Goal: Information Seeking & Learning: Learn about a topic

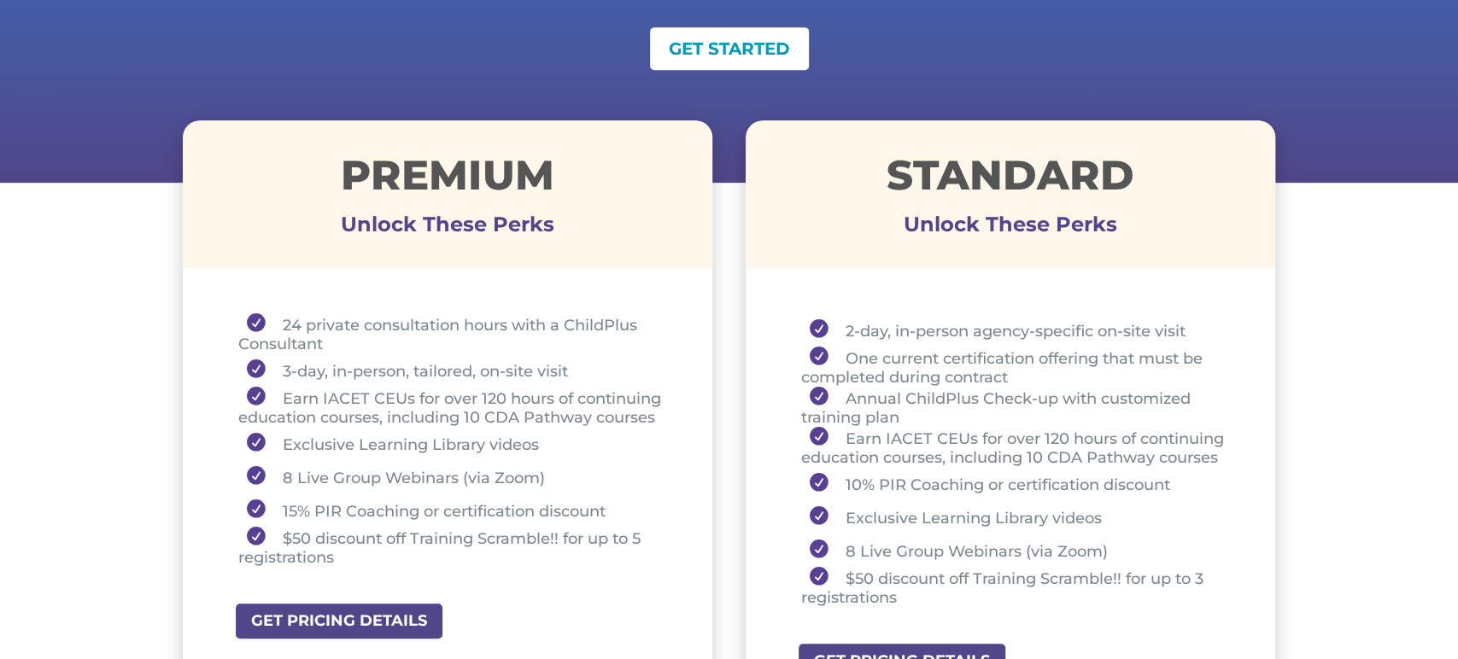
click at [627, 61] on div "GET STARTED" at bounding box center [729, 48] width 1093 height 43
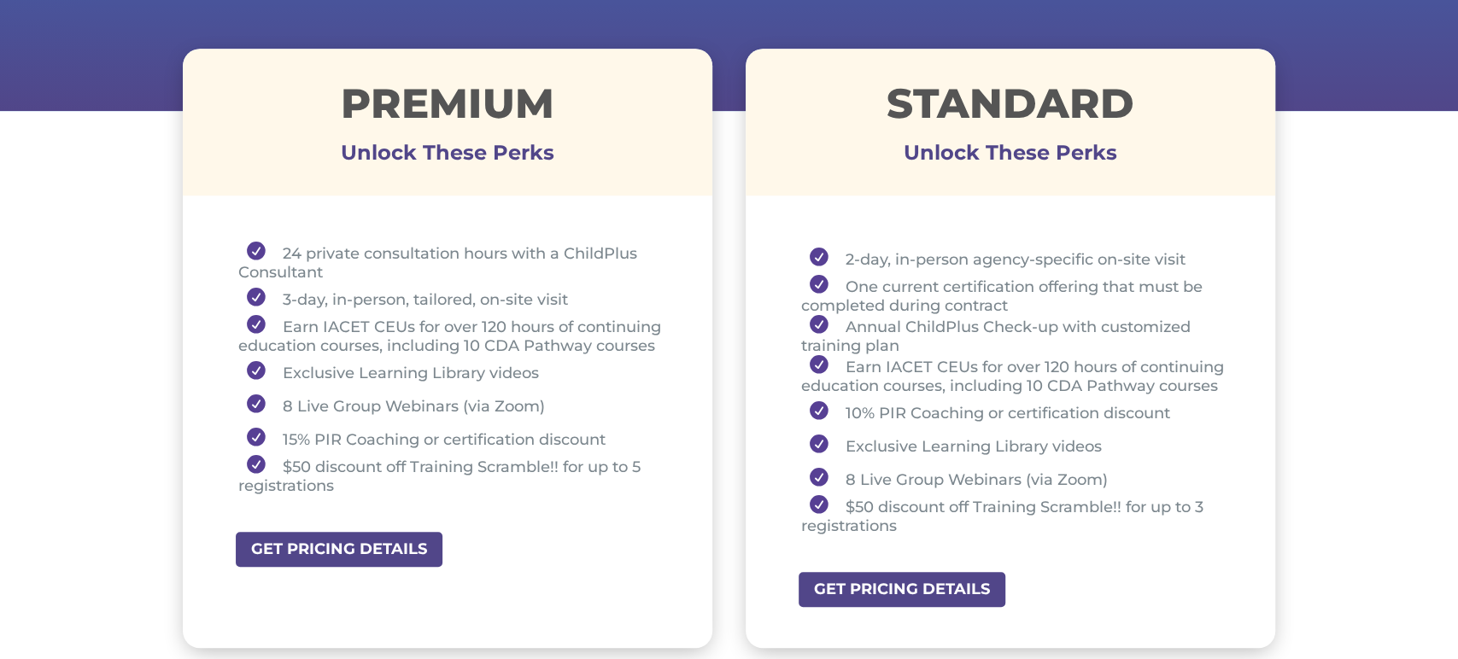
scroll to position [606, 0]
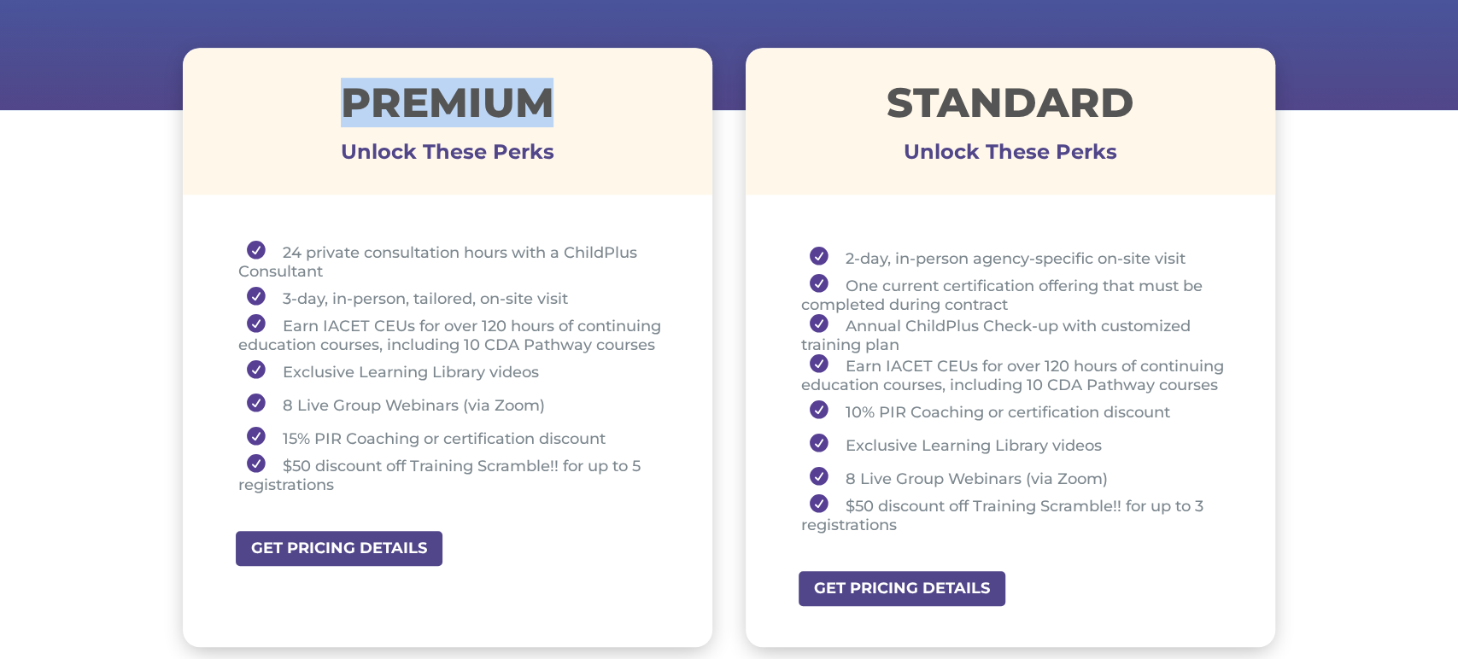
drag, startPoint x: 338, startPoint y: 93, endPoint x: 565, endPoint y: 108, distance: 227.7
click at [565, 108] on h1 "Premium" at bounding box center [448, 107] width 530 height 50
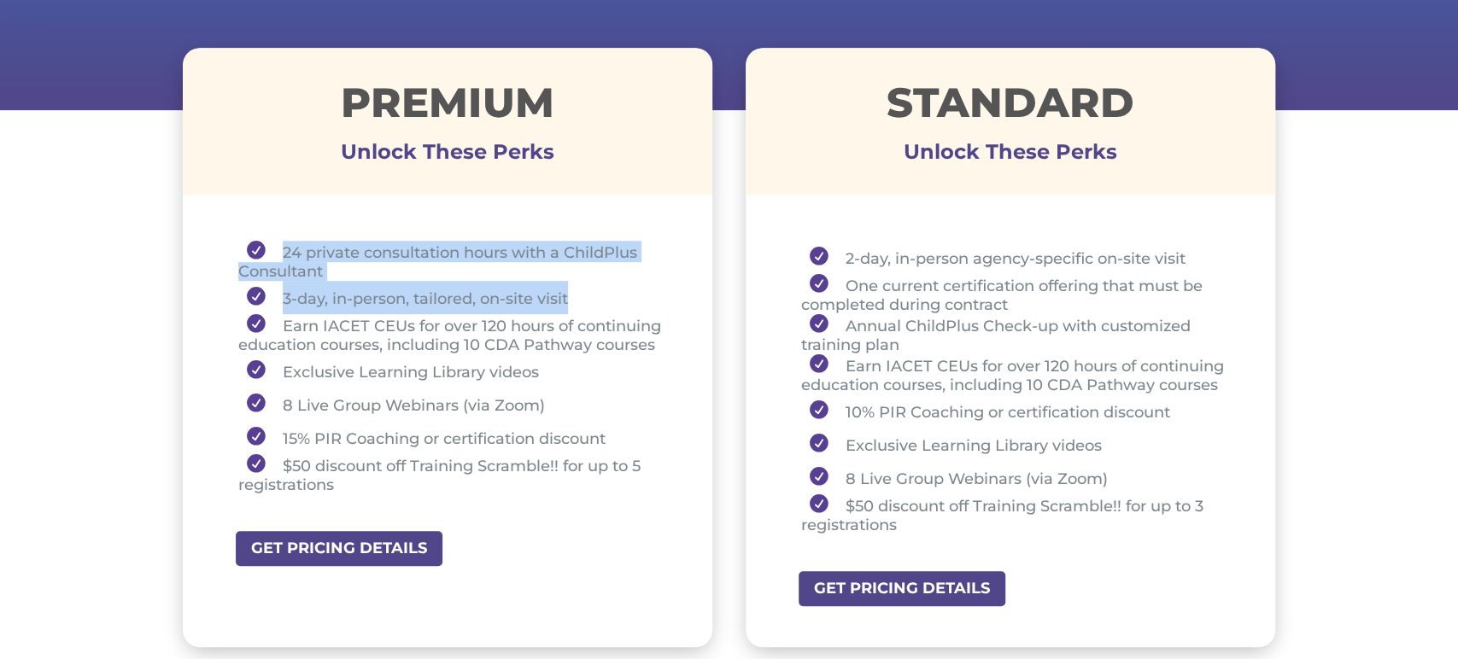
drag, startPoint x: 276, startPoint y: 256, endPoint x: 594, endPoint y: 293, distance: 319.9
click at [594, 293] on ul "24 private consultation hours with a ChildPlus Consultant 3-day, in-person, tai…" at bounding box center [448, 375] width 445 height 269
click at [300, 282] on li "3-day, in-person, tailored, on-site visit" at bounding box center [454, 297] width 432 height 33
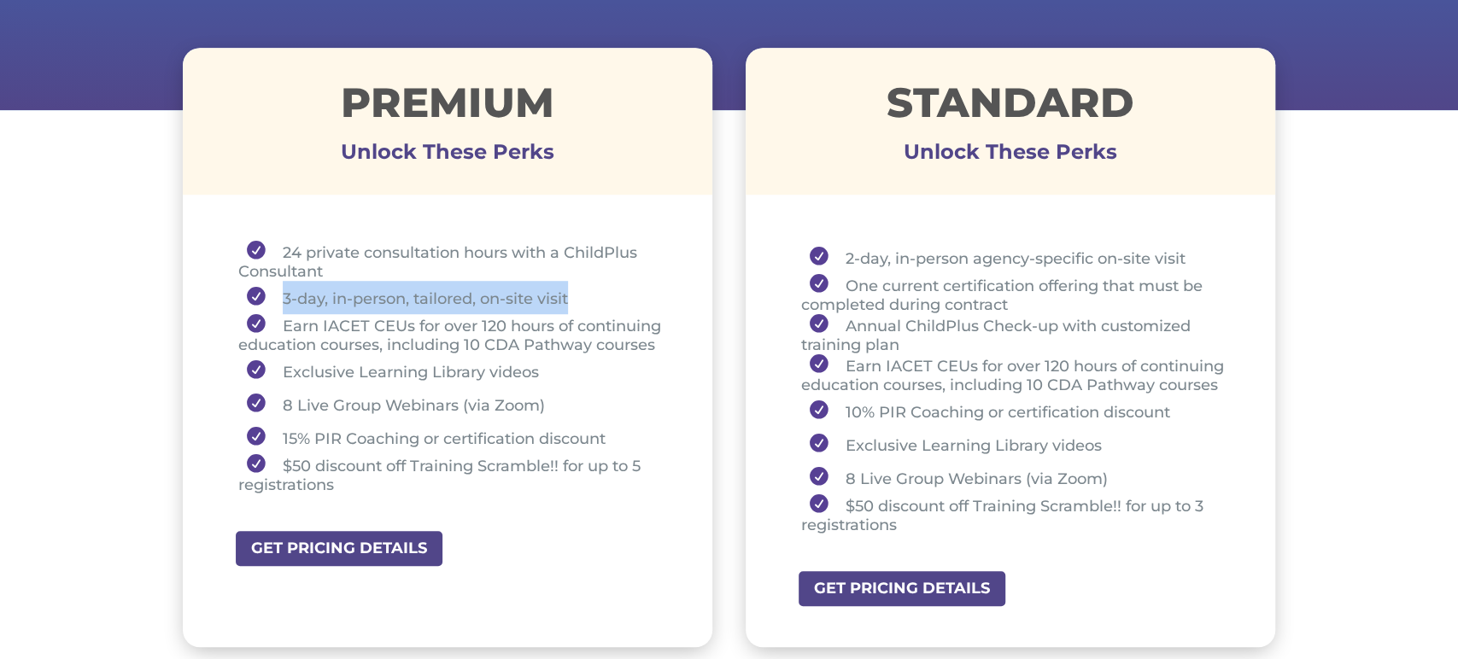
drag, startPoint x: 284, startPoint y: 298, endPoint x: 574, endPoint y: 296, distance: 289.6
click at [574, 296] on li "3-day, in-person, tailored, on-site visit" at bounding box center [454, 297] width 432 height 33
drag, startPoint x: 277, startPoint y: 325, endPoint x: 304, endPoint y: 300, distance: 36.9
click at [294, 332] on li "Earn IACET CEUs for over 120 hours of continuing education courses, including 1…" at bounding box center [454, 334] width 432 height 40
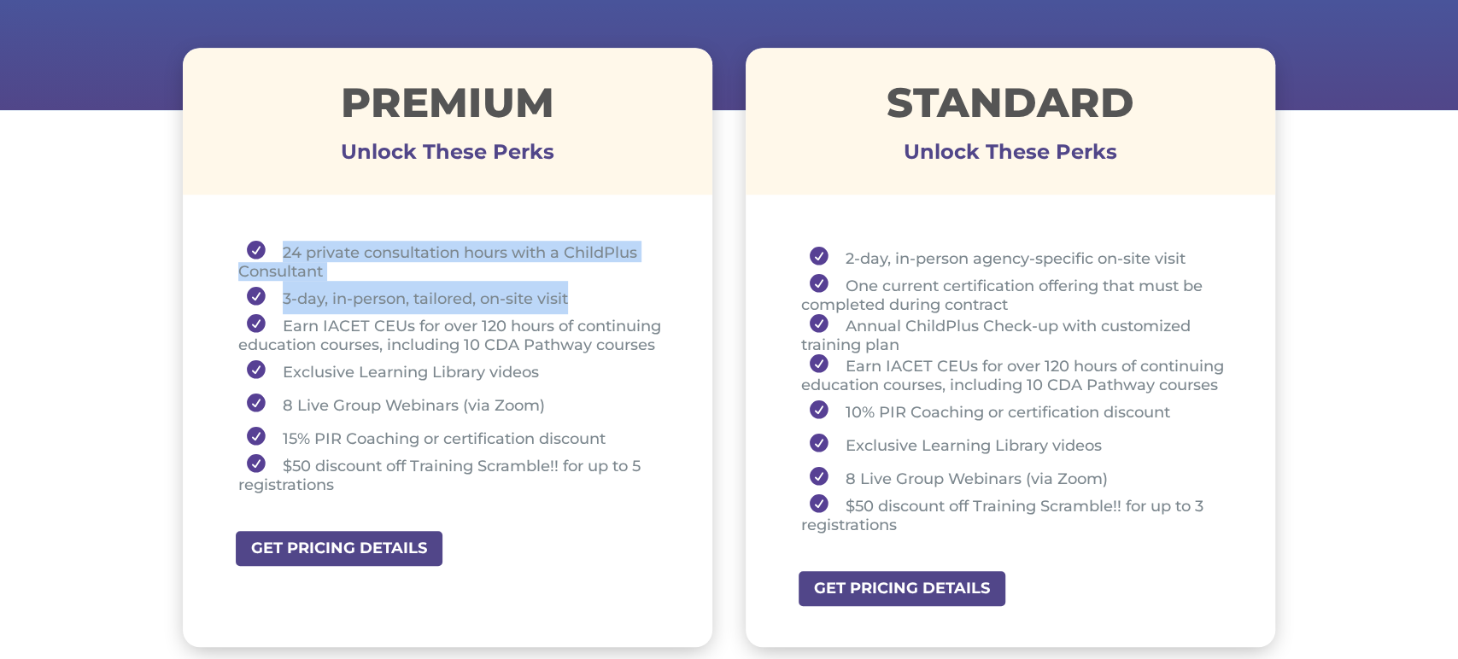
drag, startPoint x: 283, startPoint y: 244, endPoint x: 597, endPoint y: 296, distance: 318.5
click at [606, 294] on ul "24 private consultation hours with a ChildPlus Consultant 3-day, in-person, tai…" at bounding box center [448, 375] width 445 height 269
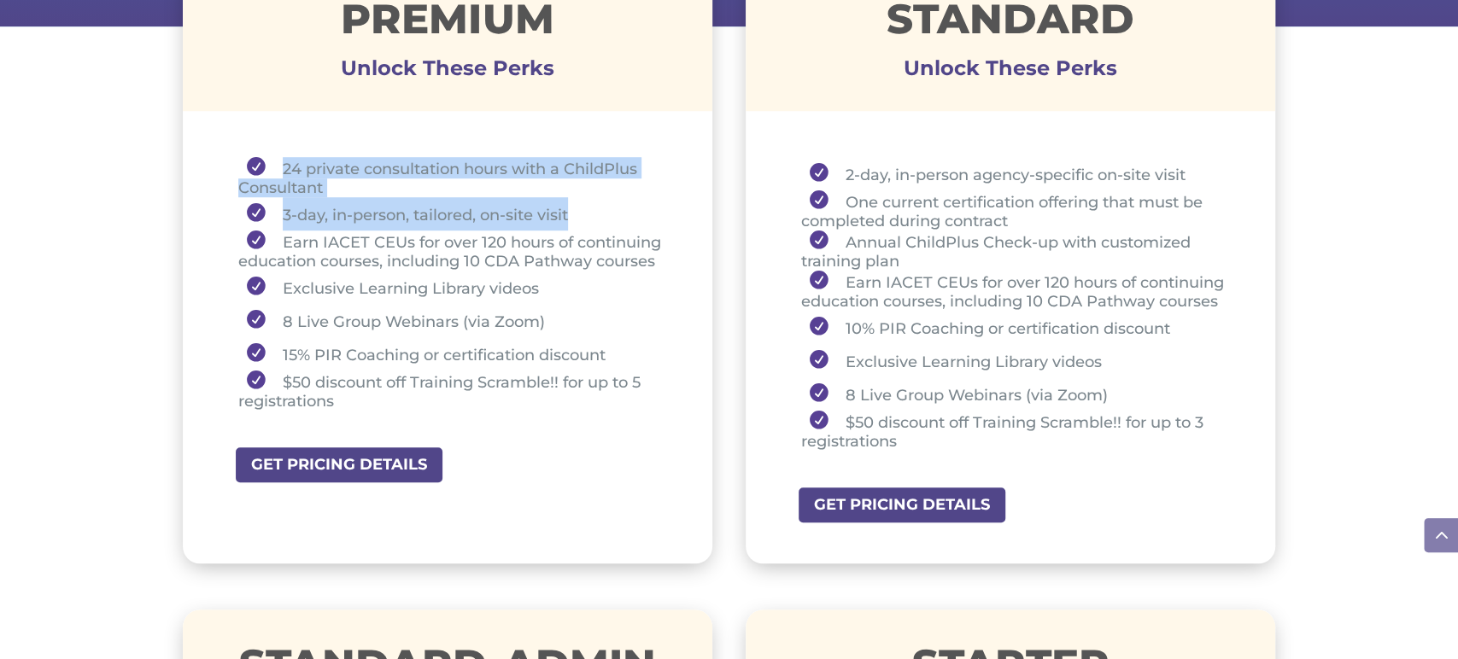
scroll to position [688, 0]
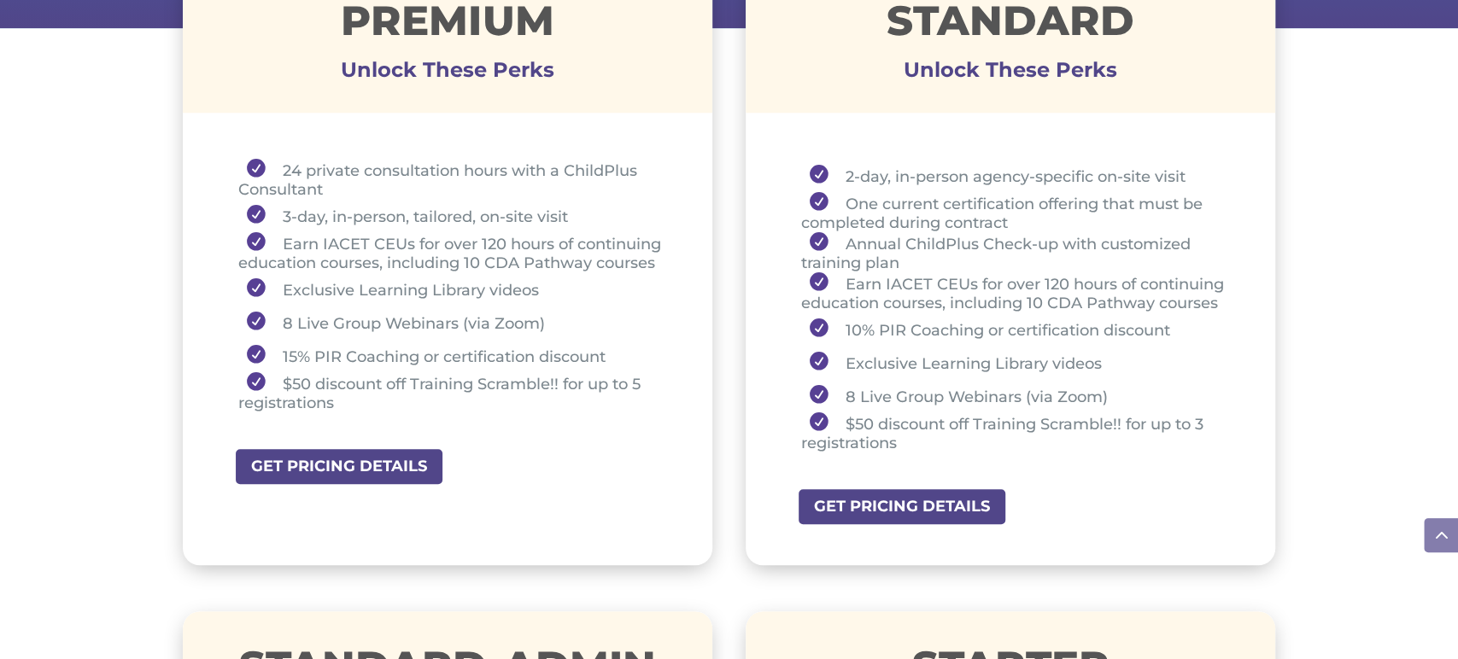
drag, startPoint x: 381, startPoint y: 284, endPoint x: 266, endPoint y: 285, distance: 115.3
click at [378, 285] on li "Exclusive Learning Library videos" at bounding box center [454, 288] width 432 height 33
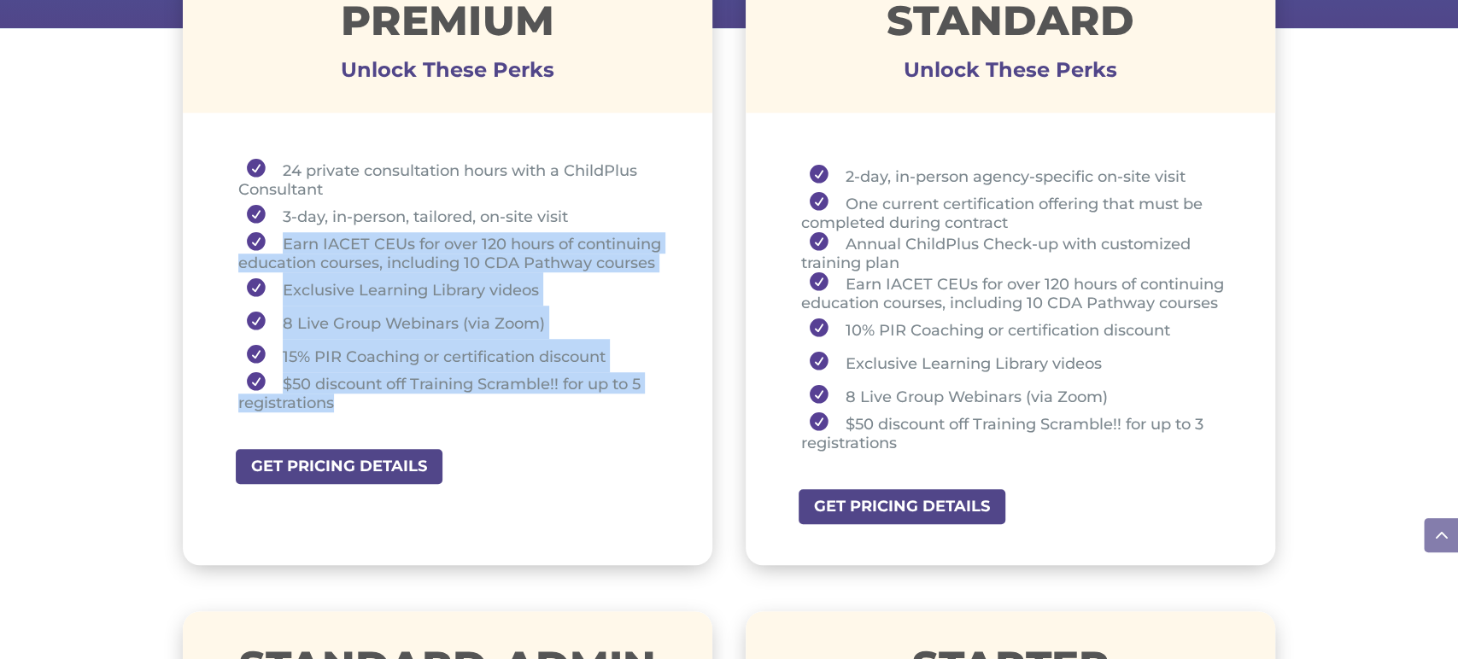
drag, startPoint x: 273, startPoint y: 236, endPoint x: 654, endPoint y: 392, distance: 411.8
click at [652, 392] on ul "24 private consultation hours with a ChildPlus Consultant 3-day, in-person, tai…" at bounding box center [448, 293] width 445 height 269
click at [302, 250] on li "Earn IACET CEUs for over 120 hours of continuing education courses, including 1…" at bounding box center [454, 252] width 432 height 40
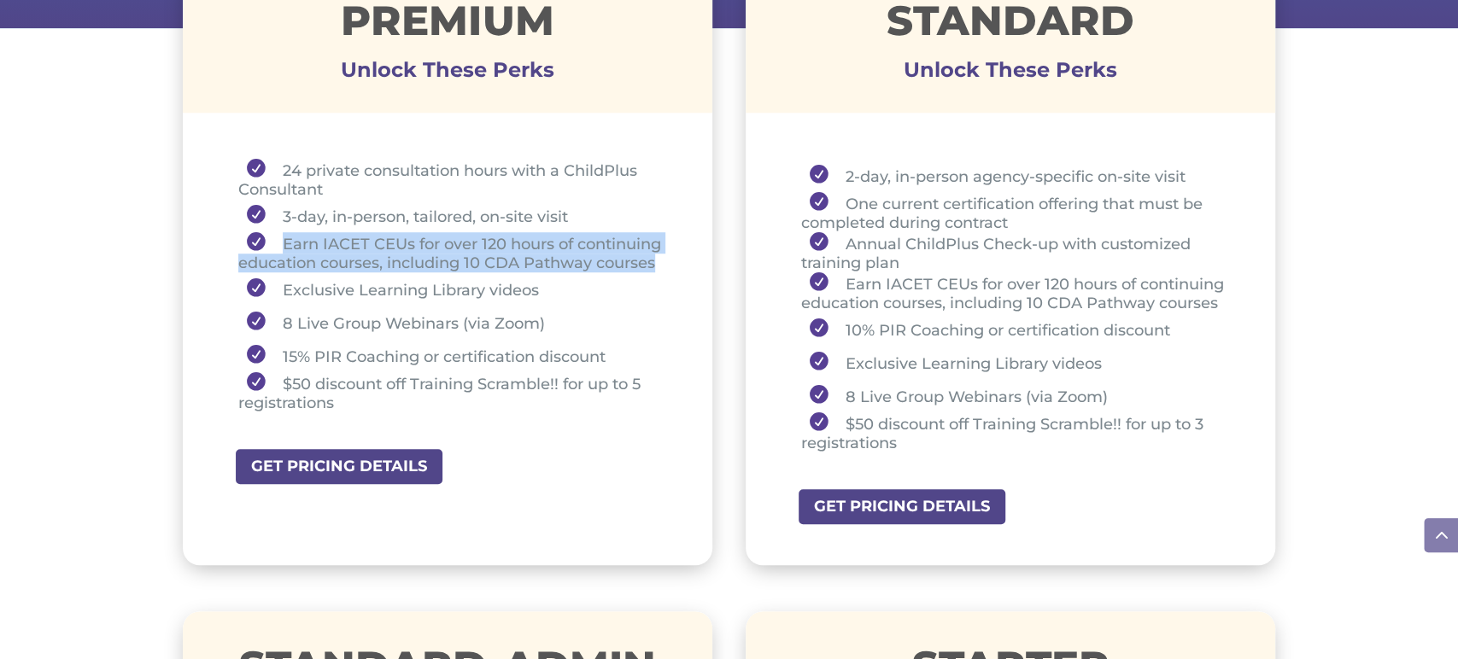
drag, startPoint x: 281, startPoint y: 240, endPoint x: 664, endPoint y: 261, distance: 383.3
click at [662, 261] on li "Earn IACET CEUs for over 120 hours of continuing education courses, including 1…" at bounding box center [454, 252] width 432 height 40
click at [416, 266] on li "Earn IACET CEUs for over 120 hours of continuing education courses, including 1…" at bounding box center [454, 252] width 432 height 40
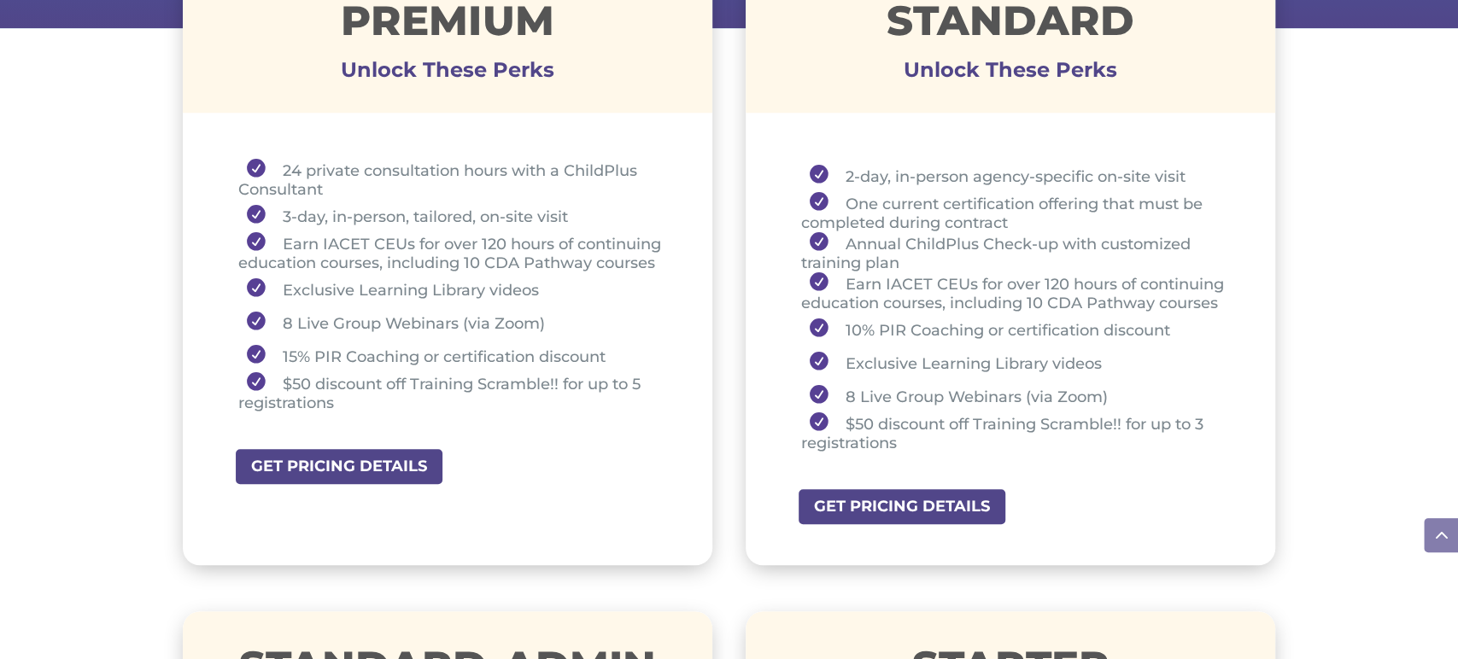
click at [596, 299] on li "Exclusive Learning Library videos" at bounding box center [454, 288] width 432 height 33
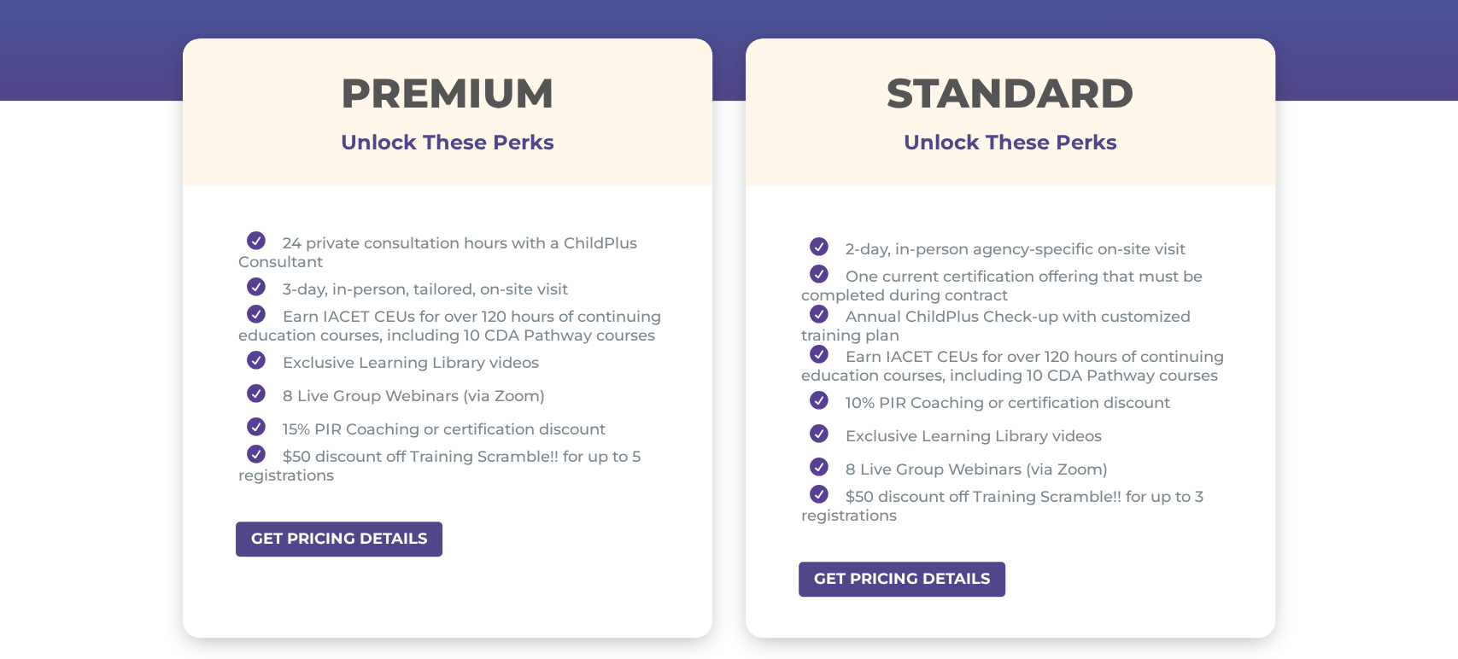
scroll to position [614, 0]
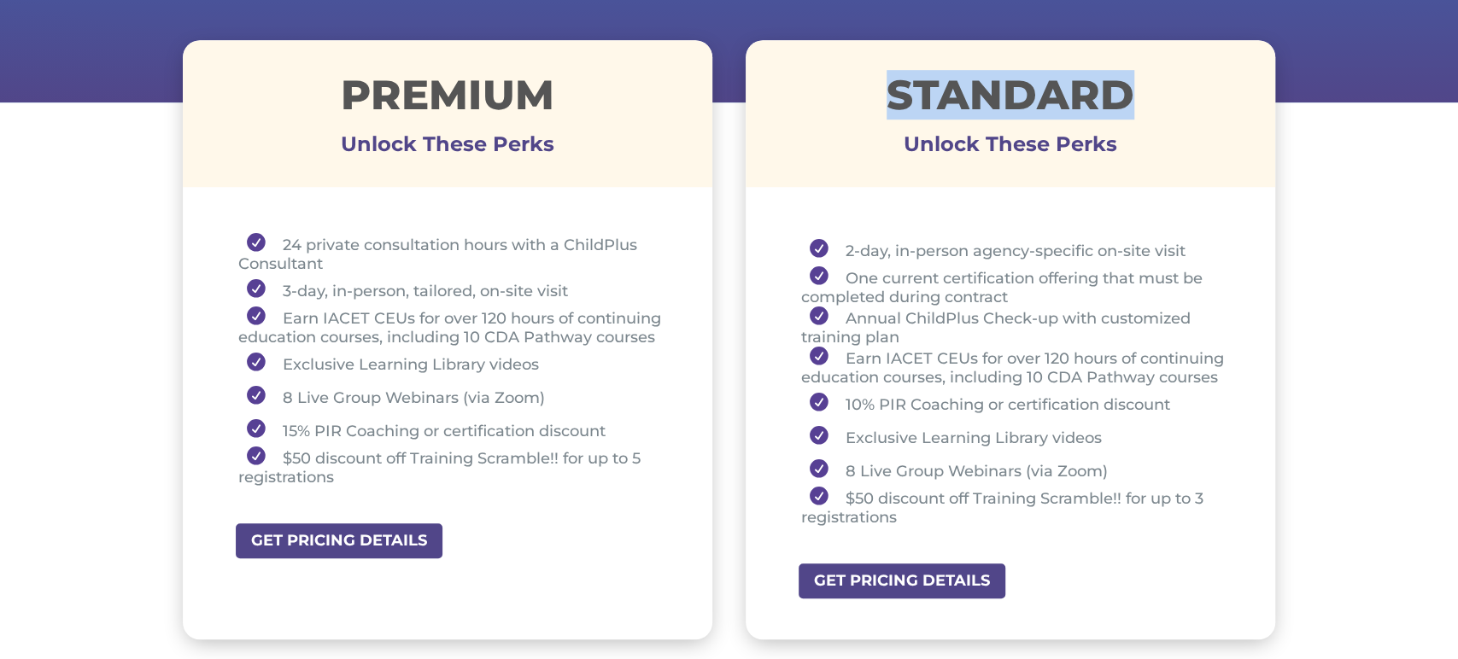
drag, startPoint x: 881, startPoint y: 99, endPoint x: 1143, endPoint y: 101, distance: 262.2
click at [1143, 101] on h1 "STANDARD" at bounding box center [1011, 99] width 530 height 50
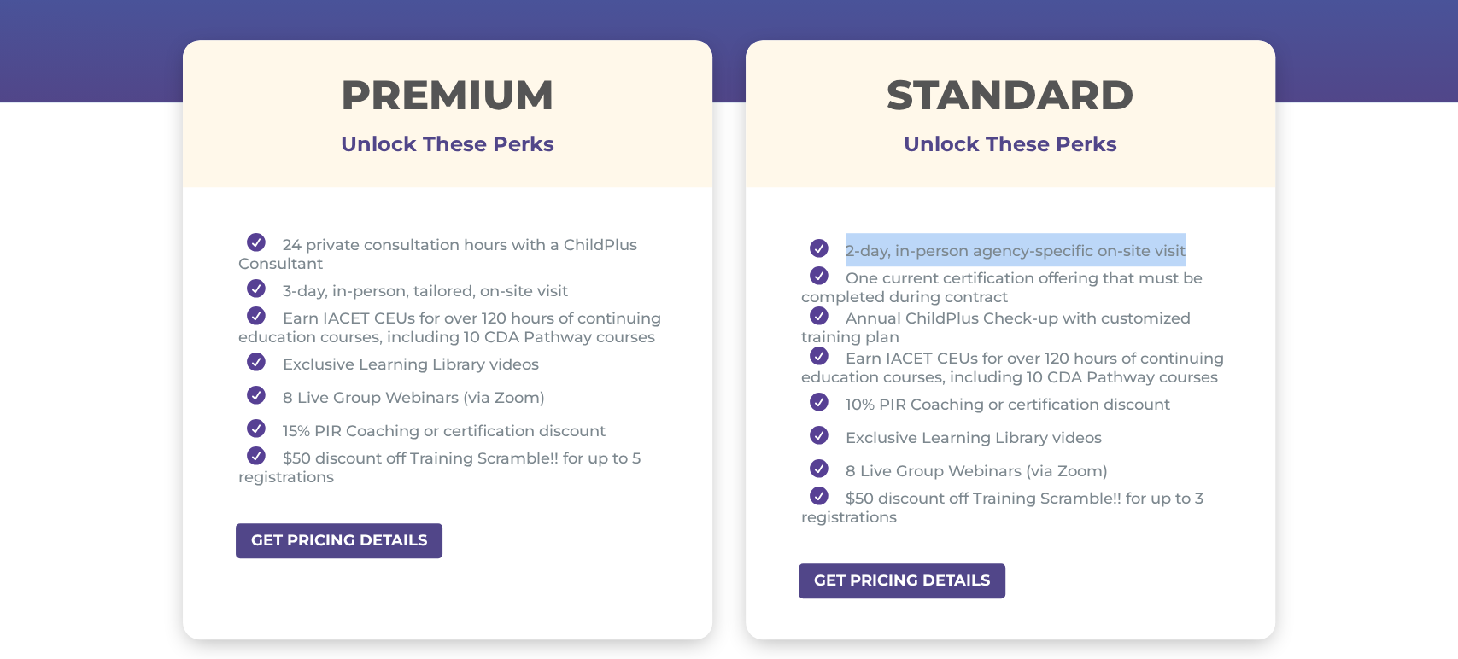
drag, startPoint x: 837, startPoint y: 249, endPoint x: 1191, endPoint y: 246, distance: 353.7
click at [1191, 246] on li "2-day, in-person agency-specific on-site visit" at bounding box center [1017, 249] width 432 height 33
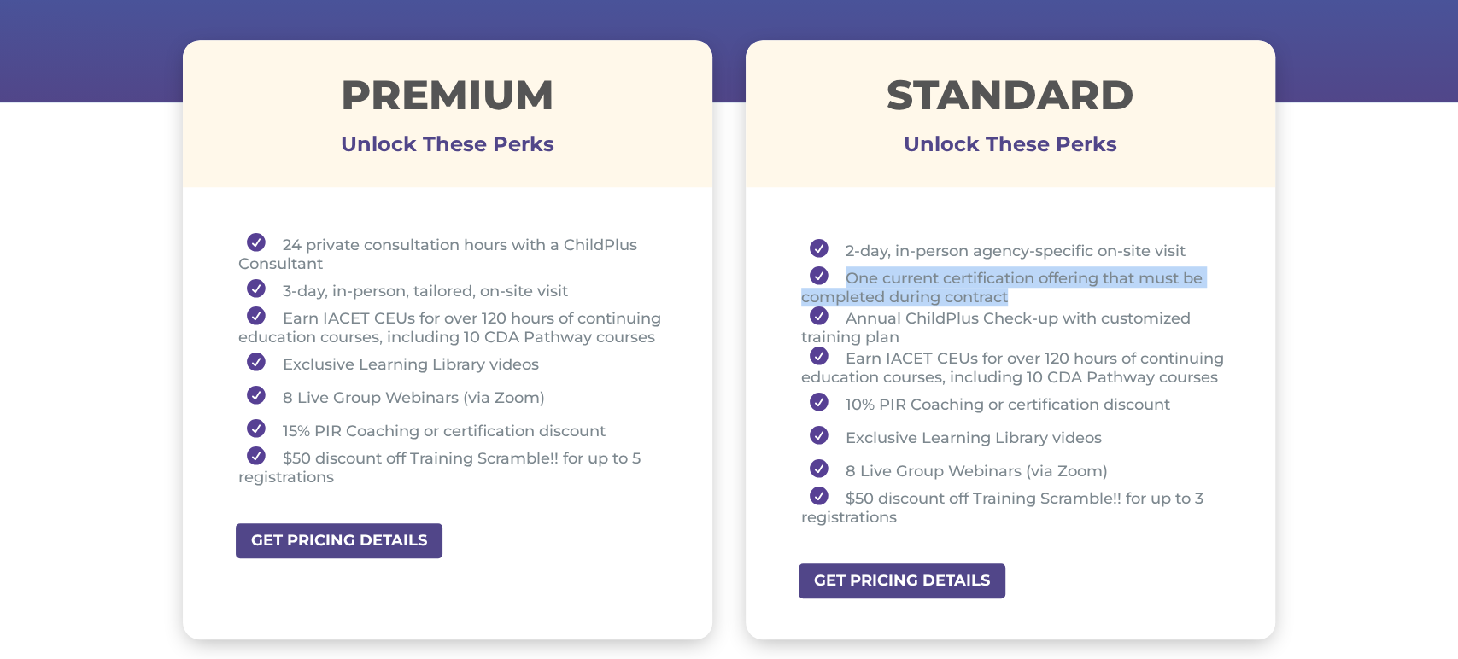
drag, startPoint x: 846, startPoint y: 278, endPoint x: 1021, endPoint y: 298, distance: 176.3
click at [1021, 298] on li "One current certification offering that must be completed during contract" at bounding box center [1017, 287] width 432 height 40
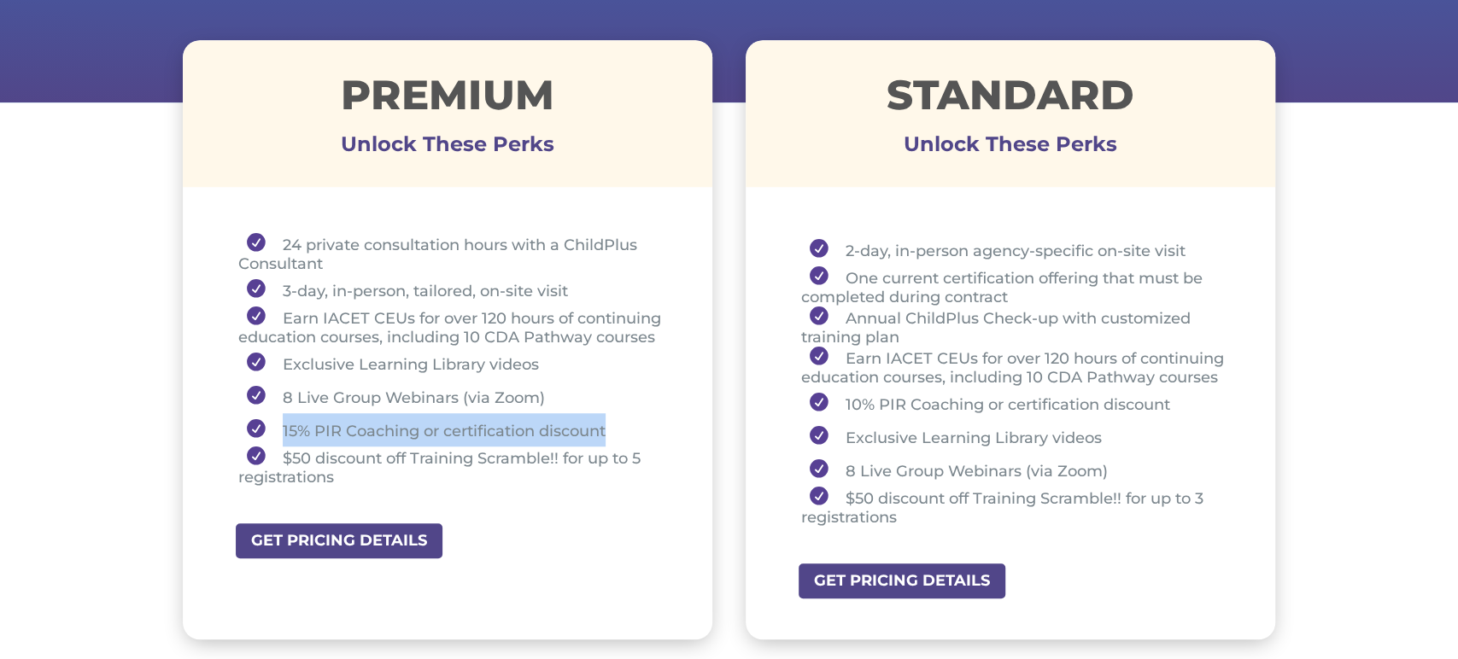
drag, startPoint x: 279, startPoint y: 432, endPoint x: 624, endPoint y: 431, distance: 344.3
click at [619, 424] on li "15% PIR Coaching or certification discount" at bounding box center [454, 429] width 432 height 33
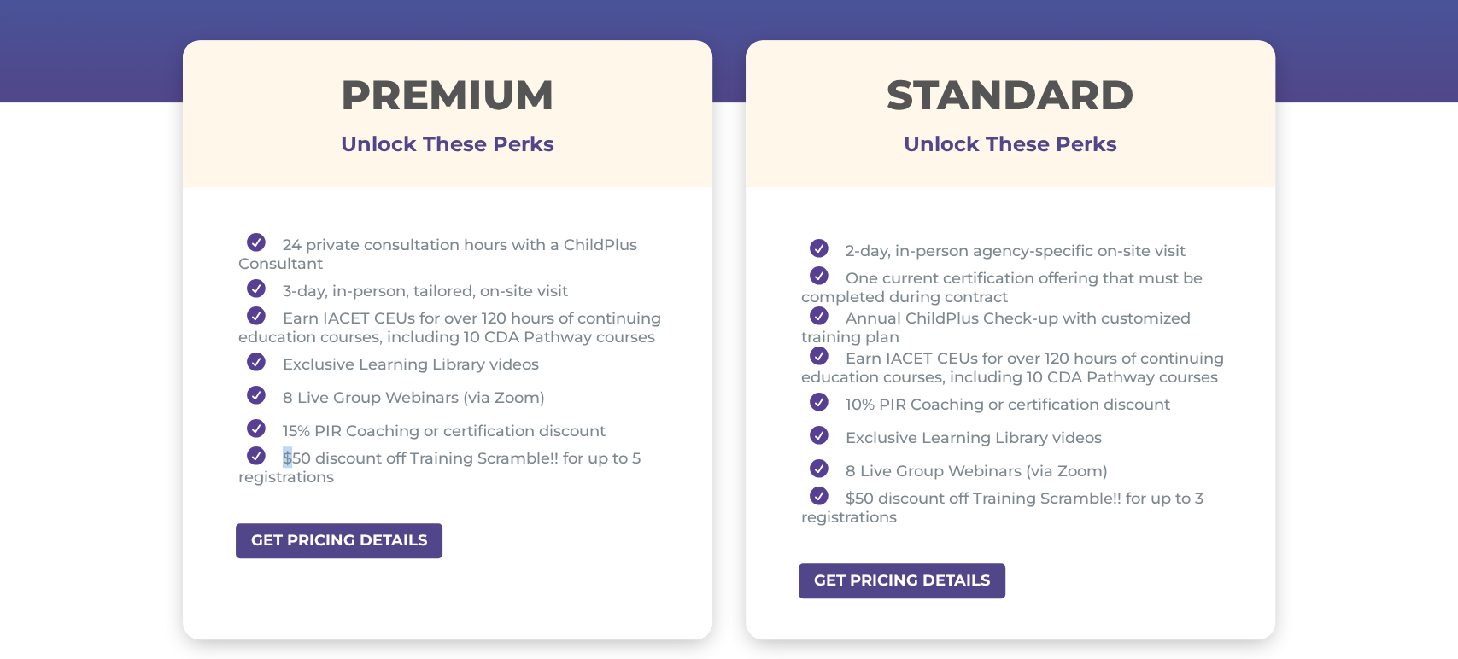
drag, startPoint x: 281, startPoint y: 455, endPoint x: 294, endPoint y: 458, distance: 13.1
click at [294, 458] on li "$50 discount off Training Scramble!! for up to 5 registrations" at bounding box center [454, 467] width 432 height 40
drag, startPoint x: 356, startPoint y: 84, endPoint x: 484, endPoint y: 90, distance: 128.3
click at [445, 83] on h1 "Premium" at bounding box center [448, 99] width 530 height 50
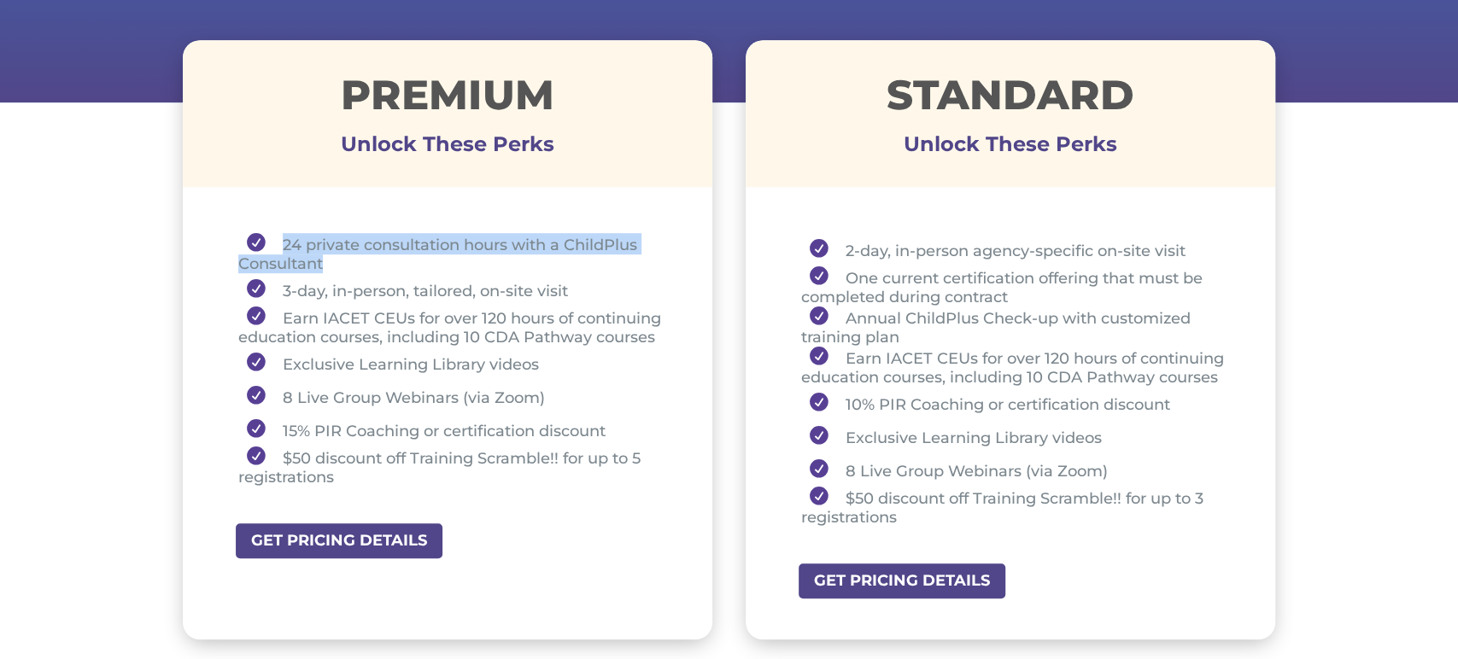
drag, startPoint x: 279, startPoint y: 231, endPoint x: 331, endPoint y: 260, distance: 59.2
click at [331, 260] on li "24 private consultation hours with a ChildPlus Consultant" at bounding box center [454, 253] width 432 height 40
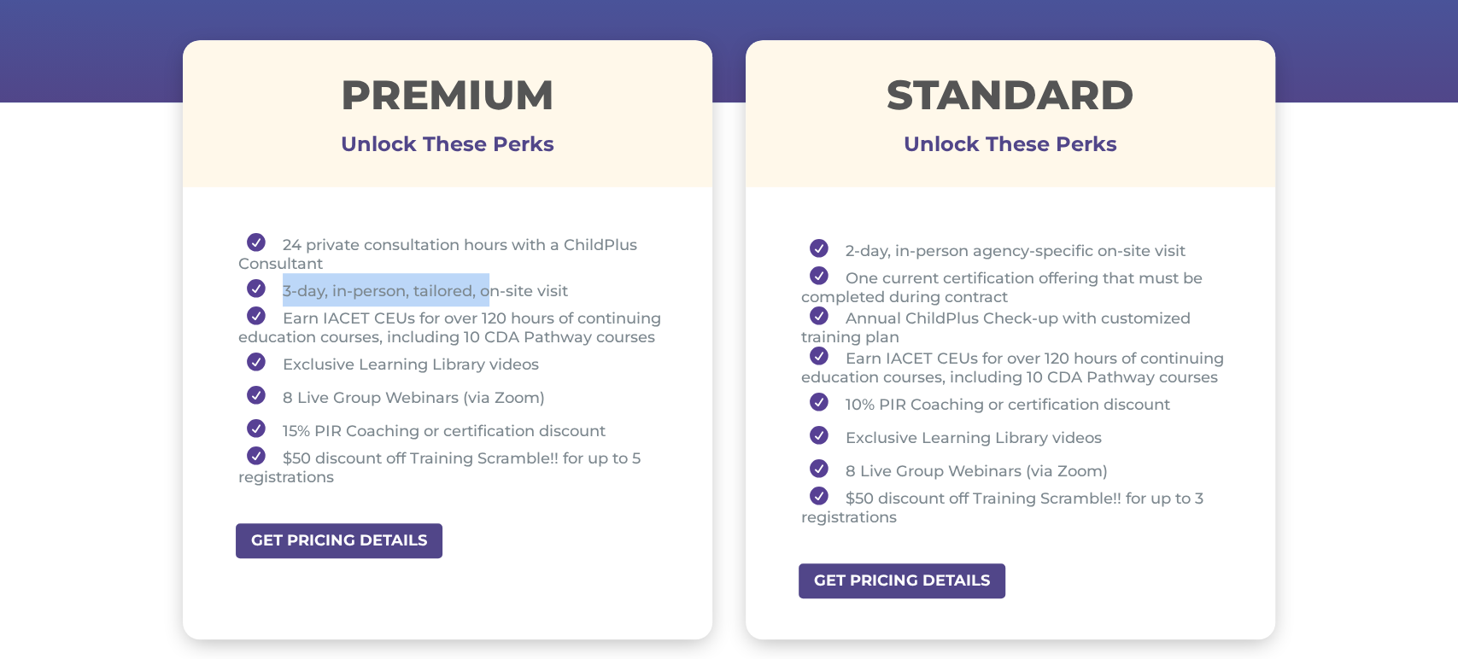
drag, startPoint x: 280, startPoint y: 291, endPoint x: 489, endPoint y: 294, distance: 208.4
click at [489, 294] on li "3-day, in-person, tailored, on-site visit" at bounding box center [454, 289] width 432 height 33
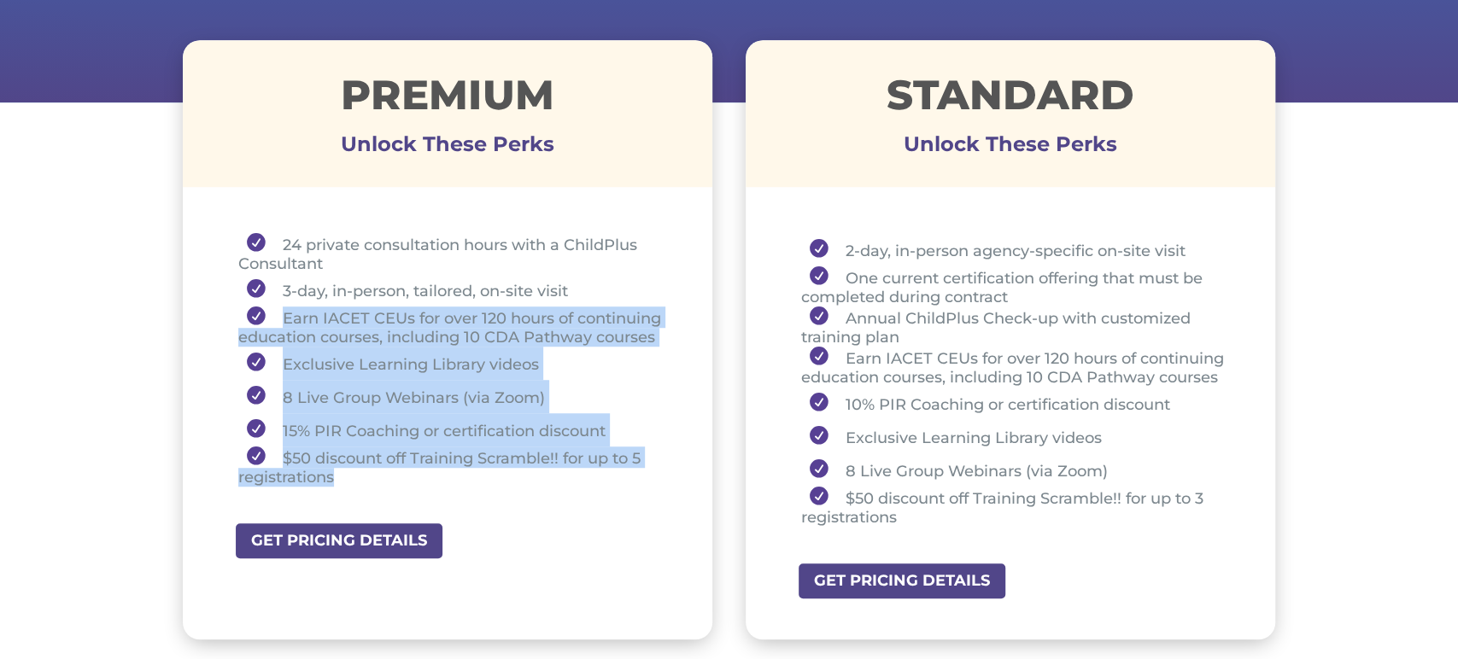
drag, startPoint x: 280, startPoint y: 317, endPoint x: 349, endPoint y: 476, distance: 173.3
click at [349, 476] on ul "24 private consultation hours with a ChildPlus Consultant 3-day, in-person, tai…" at bounding box center [448, 367] width 445 height 269
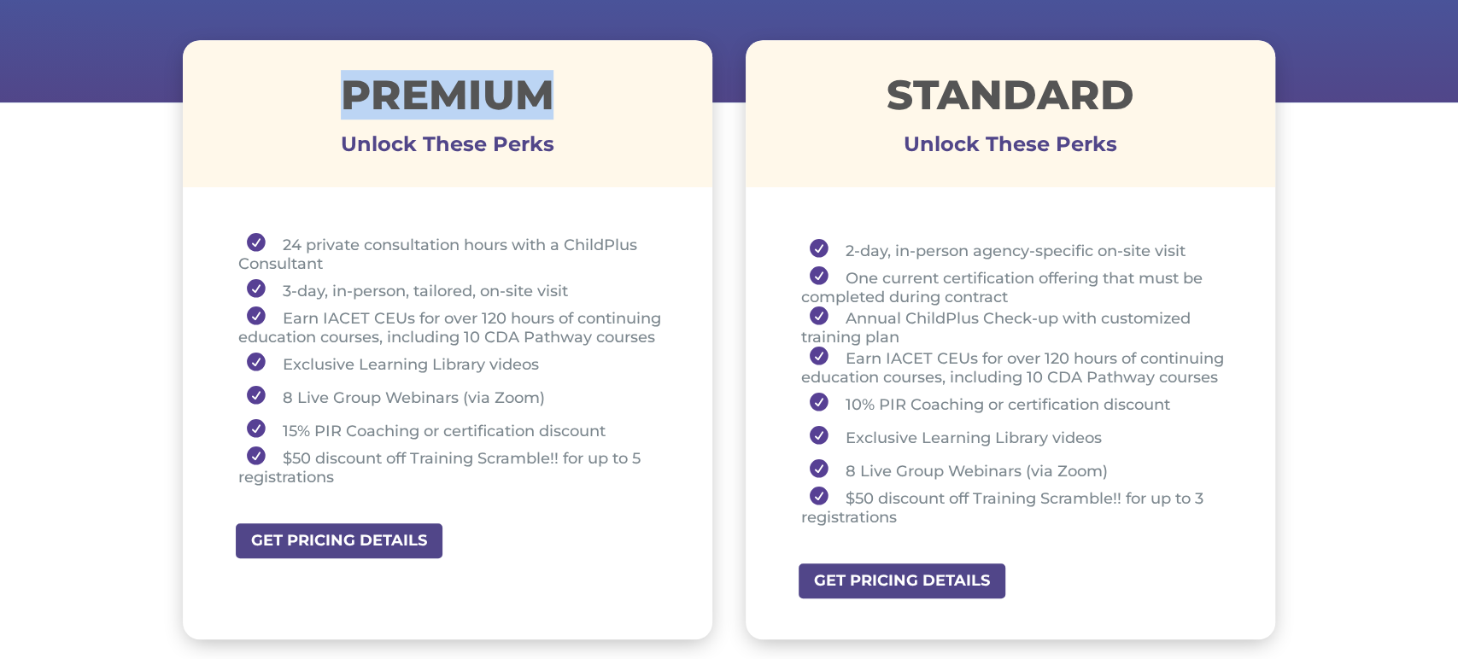
drag, startPoint x: 349, startPoint y: 92, endPoint x: 674, endPoint y: 99, distance: 324.7
click at [676, 98] on h1 "Premium" at bounding box center [448, 99] width 530 height 50
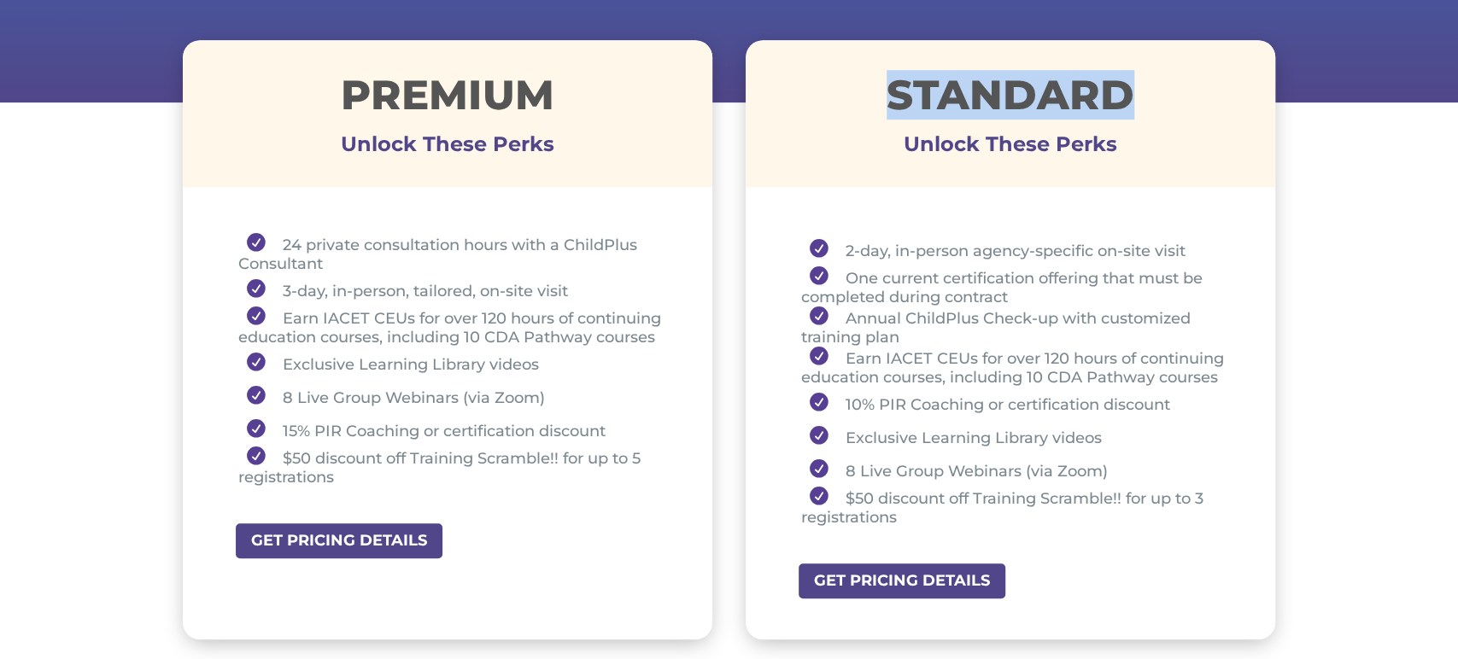
drag, startPoint x: 858, startPoint y: 104, endPoint x: 1128, endPoint y: 90, distance: 269.5
click at [1128, 85] on h1 "STANDARD" at bounding box center [1011, 99] width 530 height 50
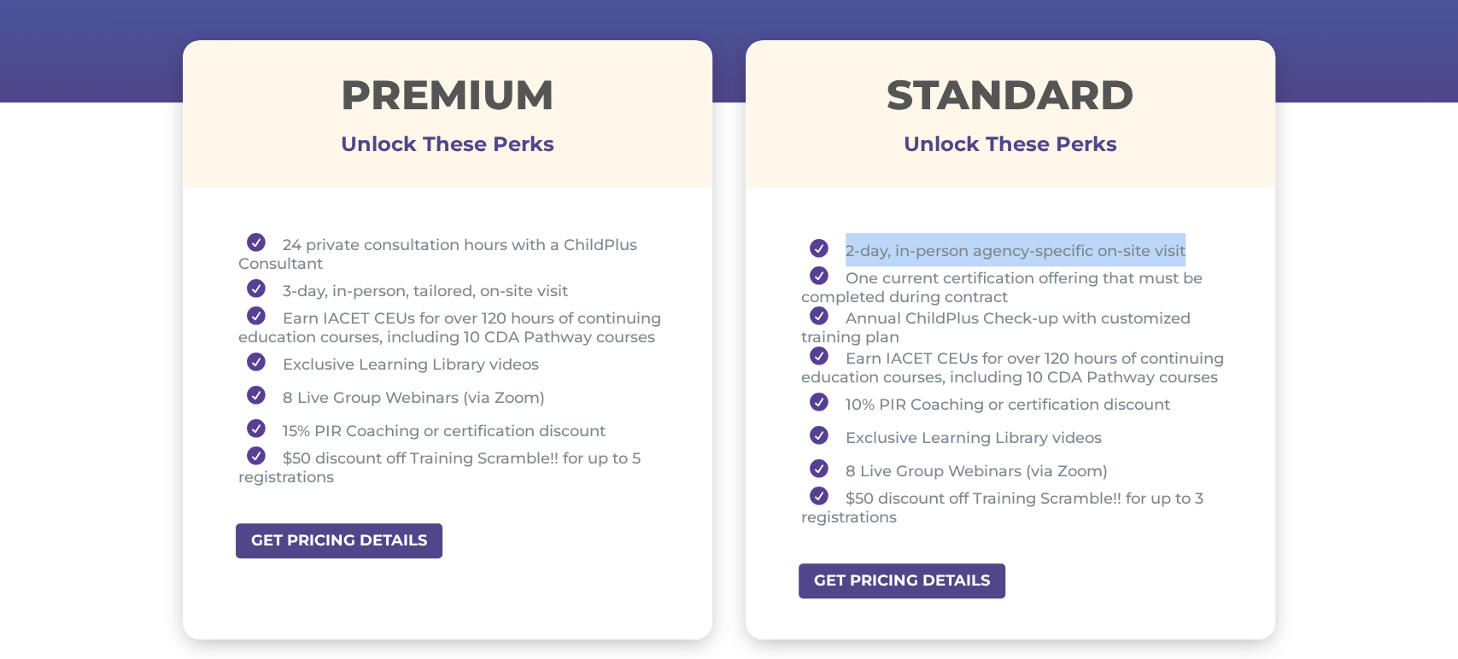
drag, startPoint x: 850, startPoint y: 248, endPoint x: 1193, endPoint y: 244, distance: 343.4
click at [1194, 243] on li "2-day, in-person agency-specific on-site visit" at bounding box center [1017, 249] width 432 height 33
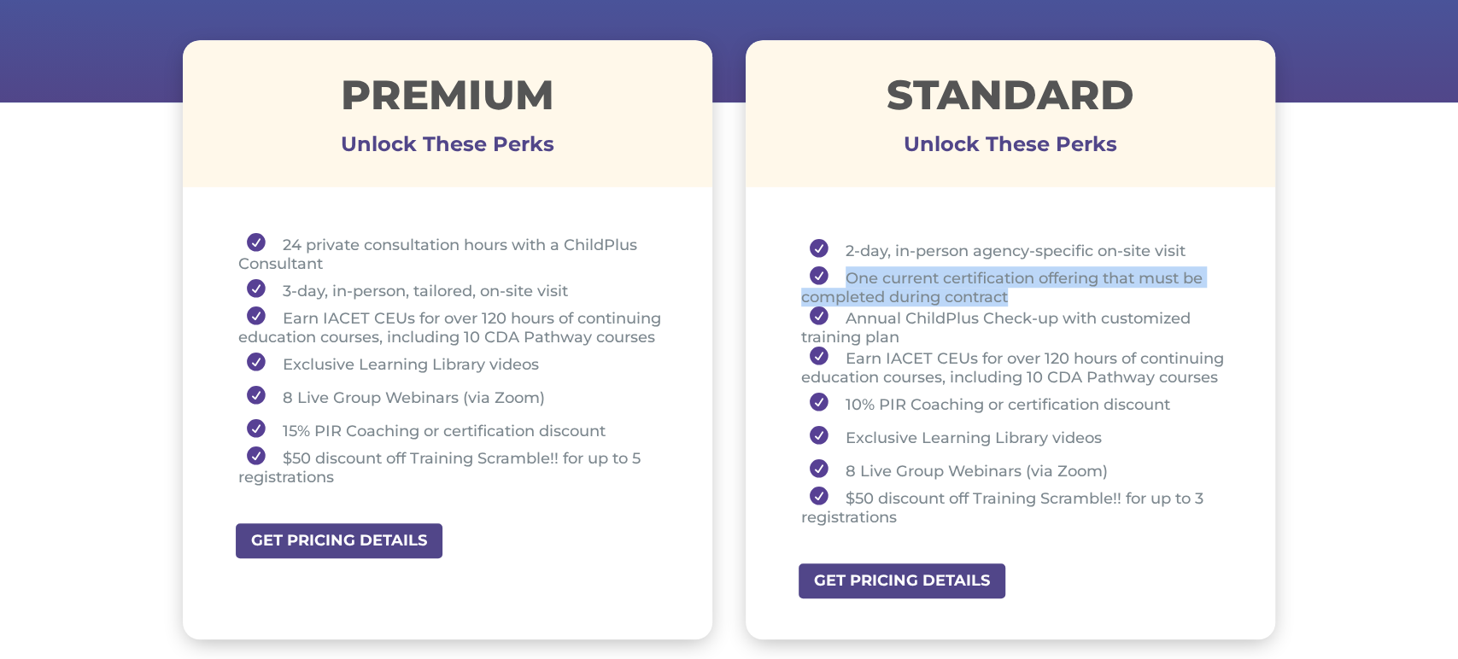
drag, startPoint x: 841, startPoint y: 278, endPoint x: 1025, endPoint y: 295, distance: 185.3
click at [1025, 295] on li "One current certification offering that must be completed during contract" at bounding box center [1017, 287] width 432 height 40
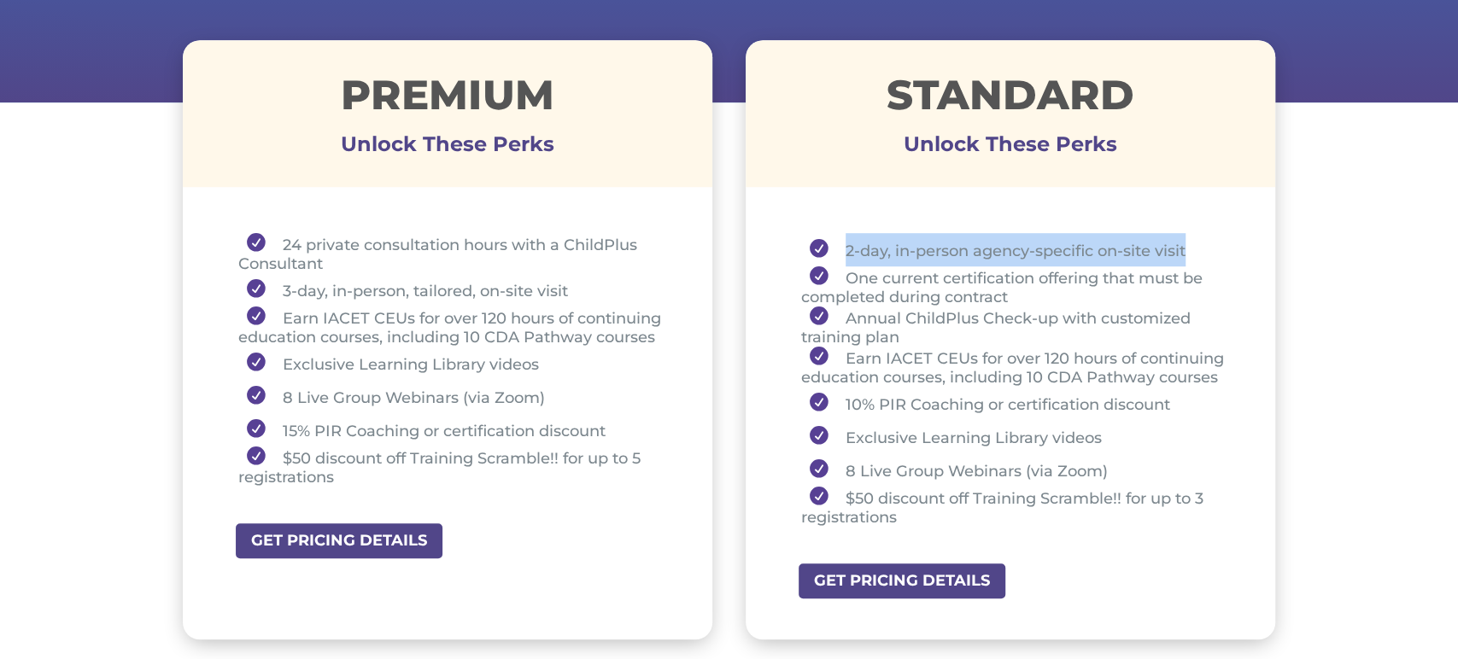
drag, startPoint x: 843, startPoint y: 248, endPoint x: 1016, endPoint y: 281, distance: 175.7
click at [1187, 249] on li "2-day, in-person agency-specific on-site visit" at bounding box center [1017, 249] width 432 height 33
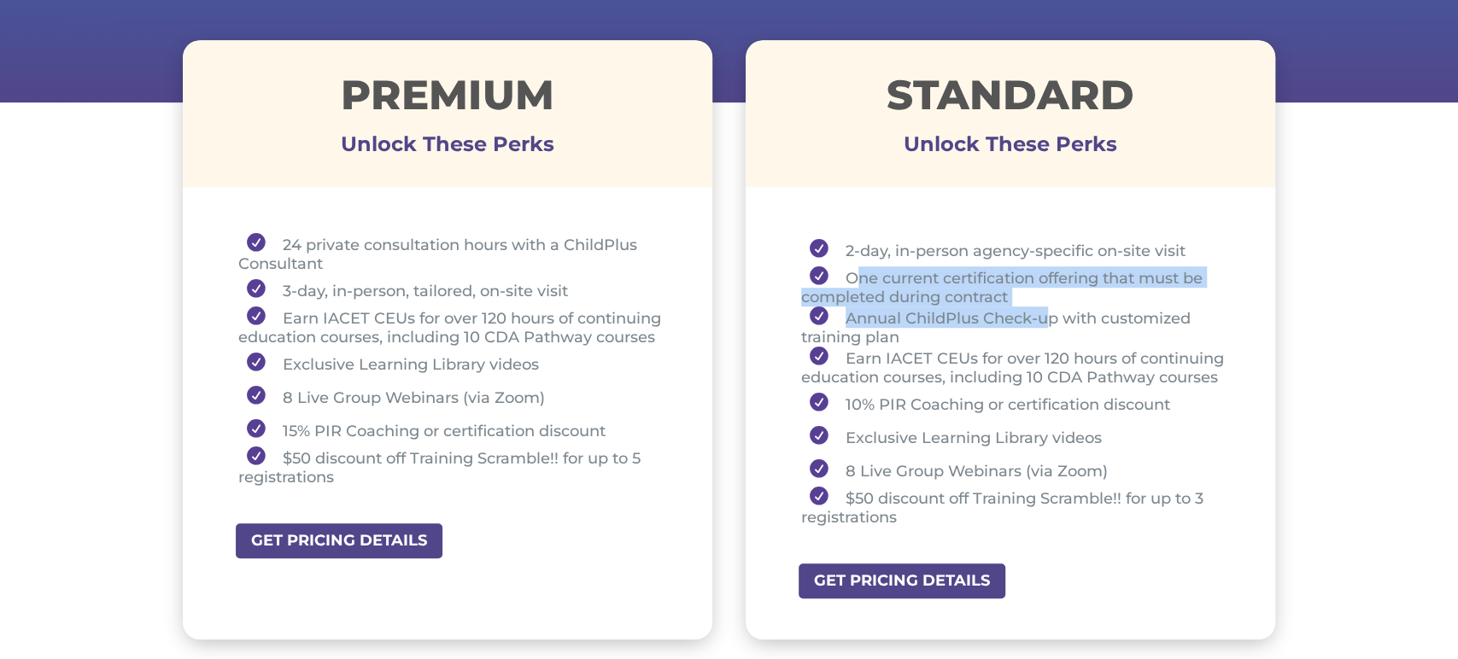
drag, startPoint x: 854, startPoint y: 276, endPoint x: 1052, endPoint y: 306, distance: 200.4
click at [1052, 306] on ul "2-day, in-person agency-specific on-site visit One current certification offeri…" at bounding box center [1010, 387] width 445 height 309
click at [905, 277] on li "One current certification offering that must be completed during contract" at bounding box center [1017, 287] width 432 height 40
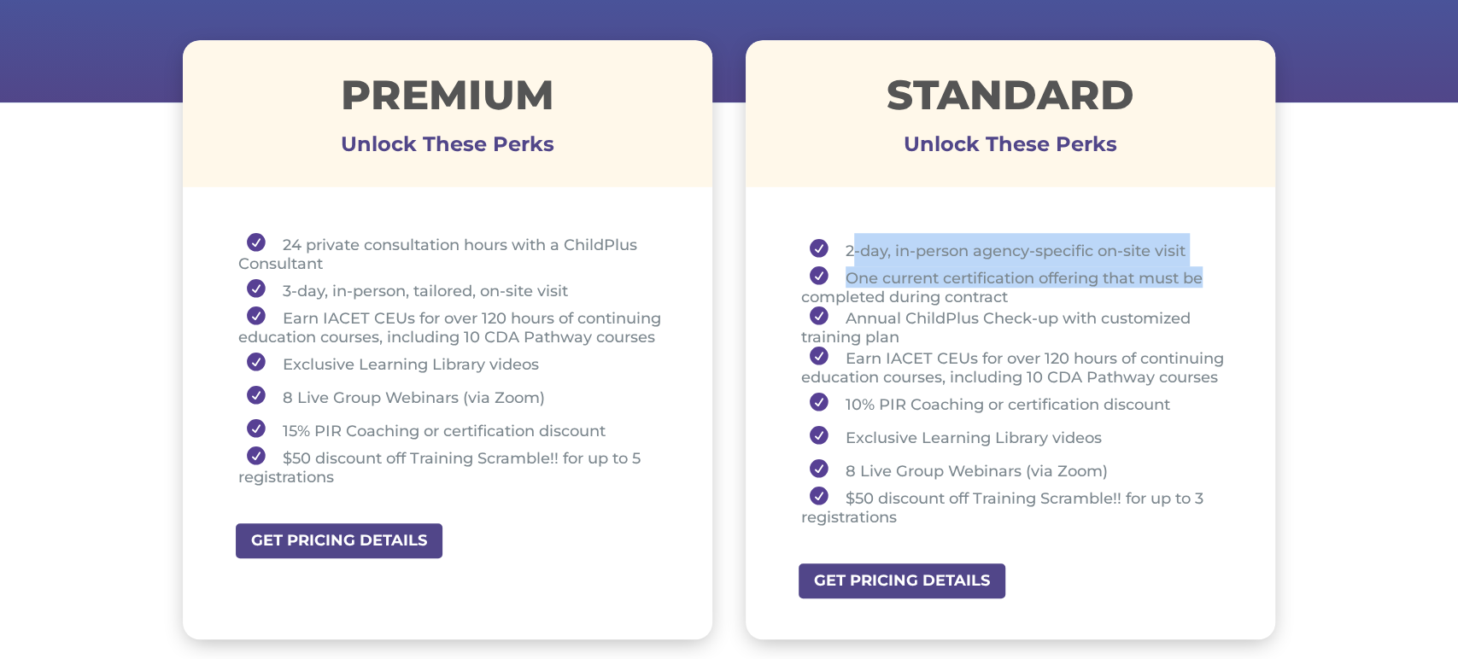
drag, startPoint x: 906, startPoint y: 251, endPoint x: 1208, endPoint y: 265, distance: 301.8
click at [1208, 265] on ul "2-day, in-person agency-specific on-site visit One current certification offeri…" at bounding box center [1010, 387] width 445 height 309
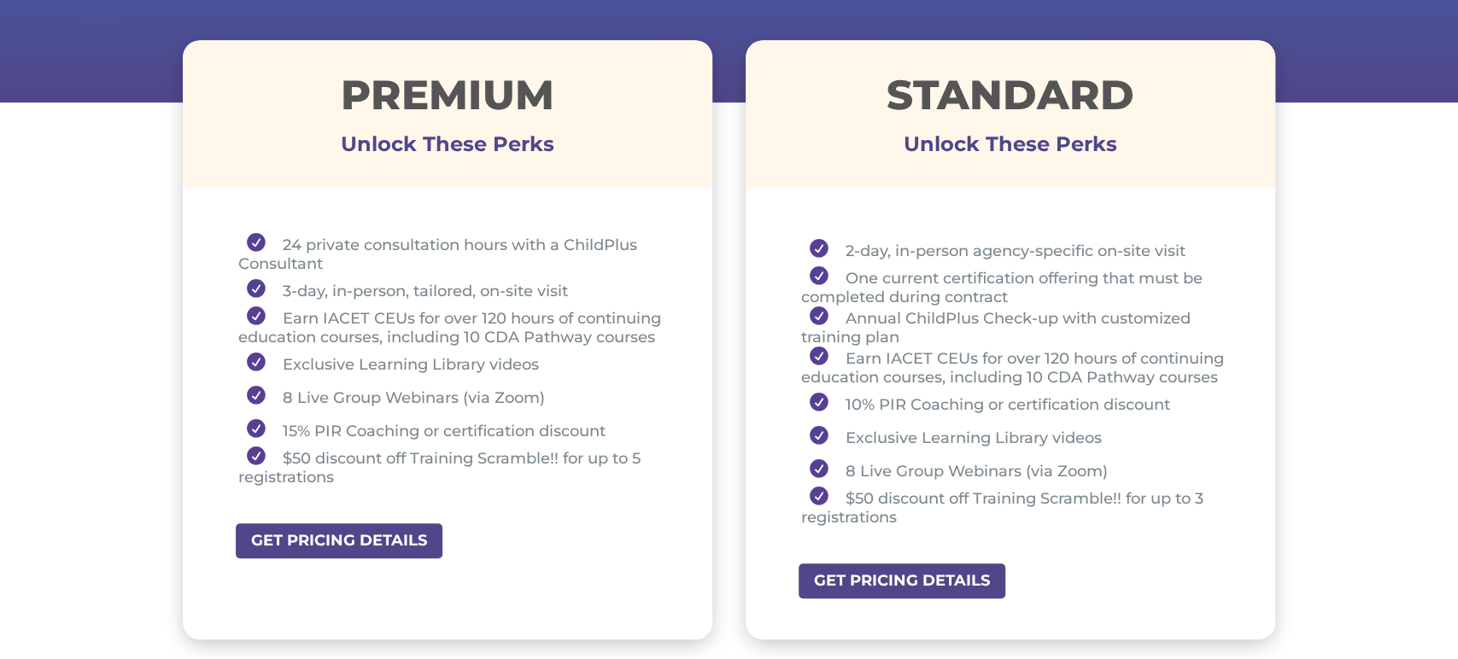
click at [957, 180] on div "STANDARD Unlock These Perks" at bounding box center [1011, 113] width 530 height 147
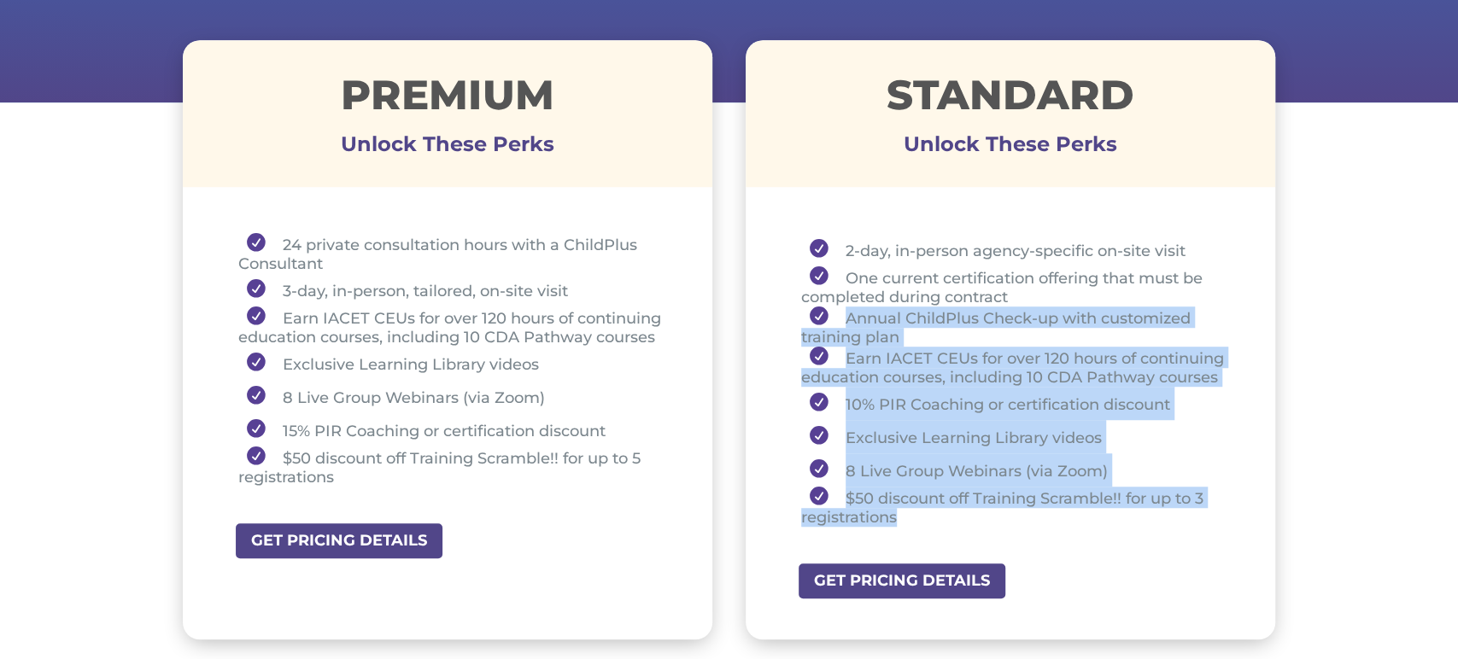
drag, startPoint x: 837, startPoint y: 315, endPoint x: 935, endPoint y: 516, distance: 223.5
click at [935, 516] on ul "2-day, in-person agency-specific on-site visit One current certification offeri…" at bounding box center [1010, 387] width 445 height 309
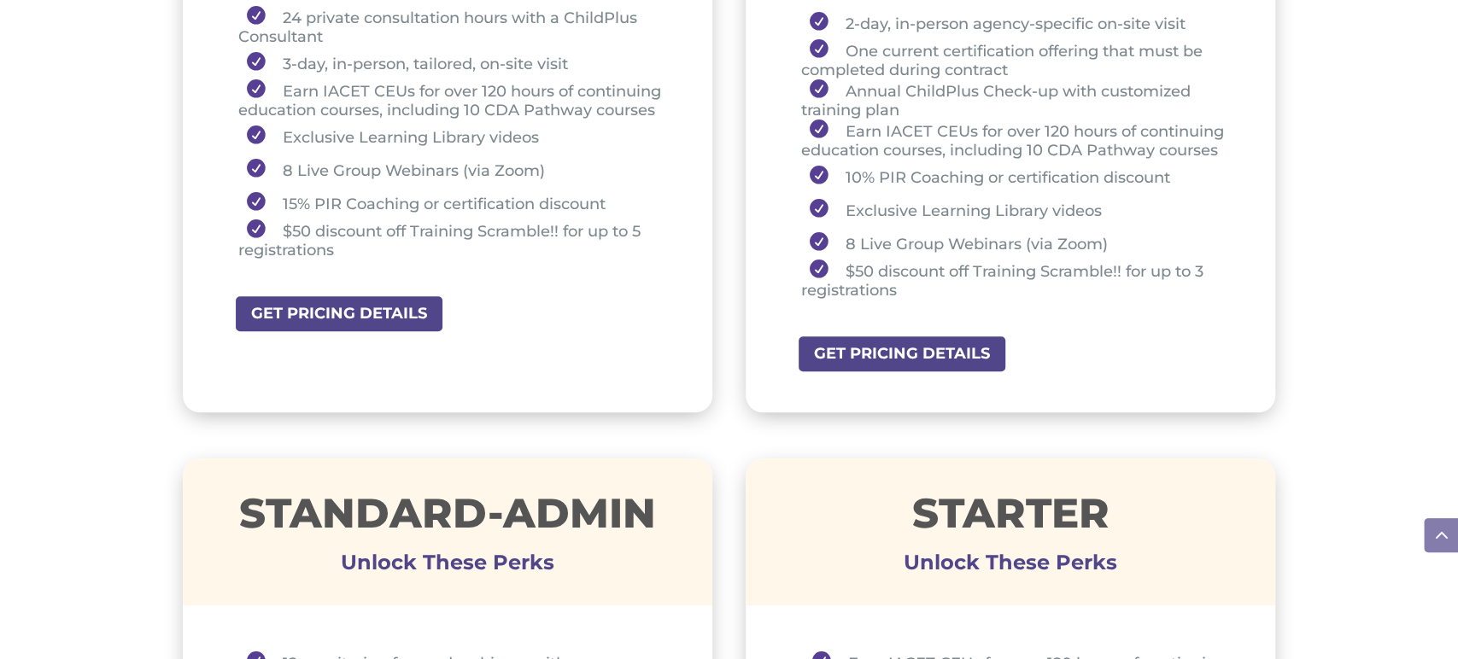
click at [1079, 389] on div "STANDARD Unlock These Perks 2-day, in-person agency-specific on-site visit One …" at bounding box center [1011, 113] width 530 height 600
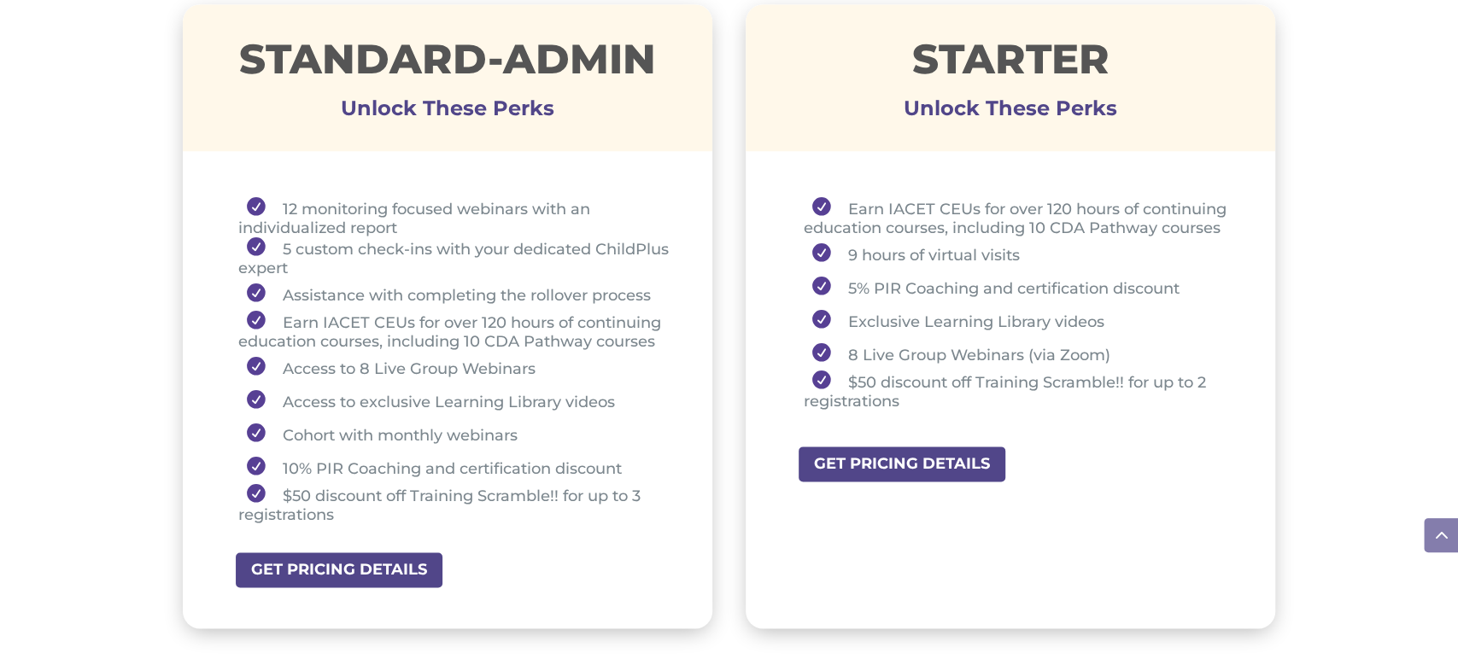
scroll to position [1297, 0]
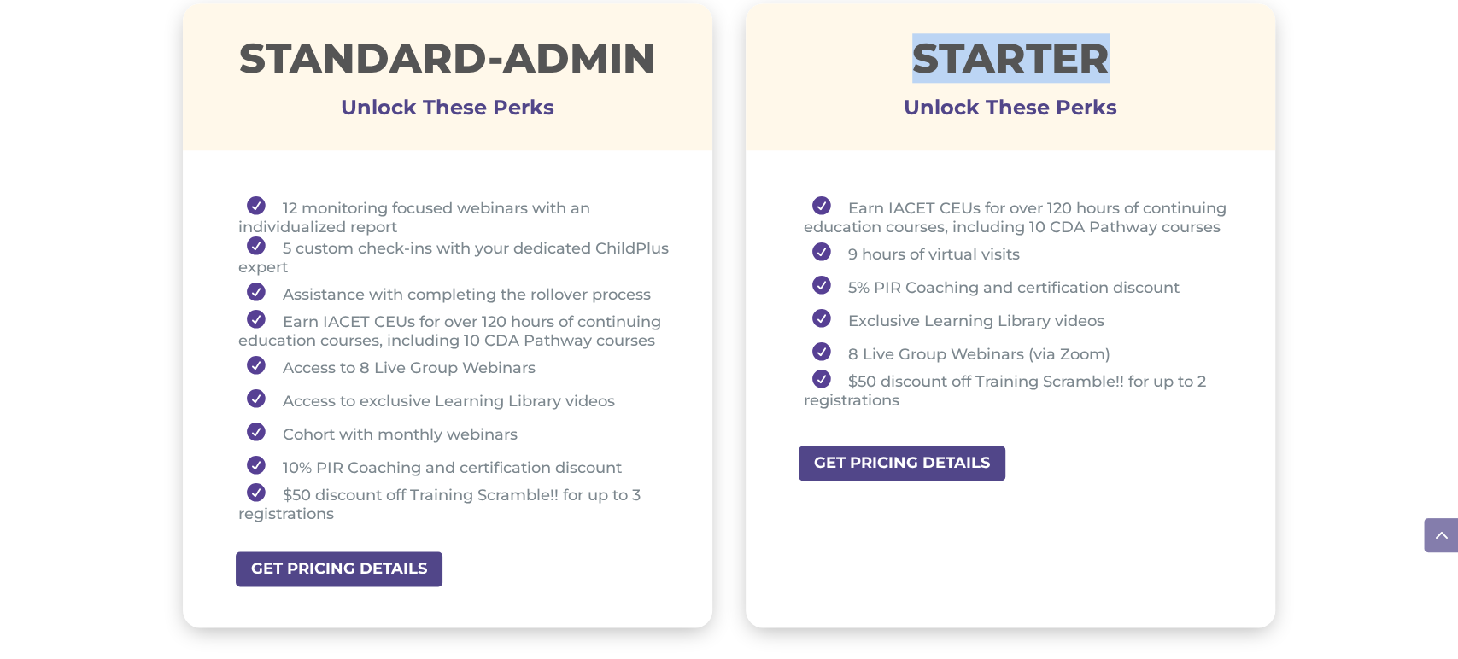
drag, startPoint x: 915, startPoint y: 45, endPoint x: 1128, endPoint y: 32, distance: 213.1
click at [1128, 32] on div "STARTER Unlock These Perks" at bounding box center [1011, 76] width 530 height 147
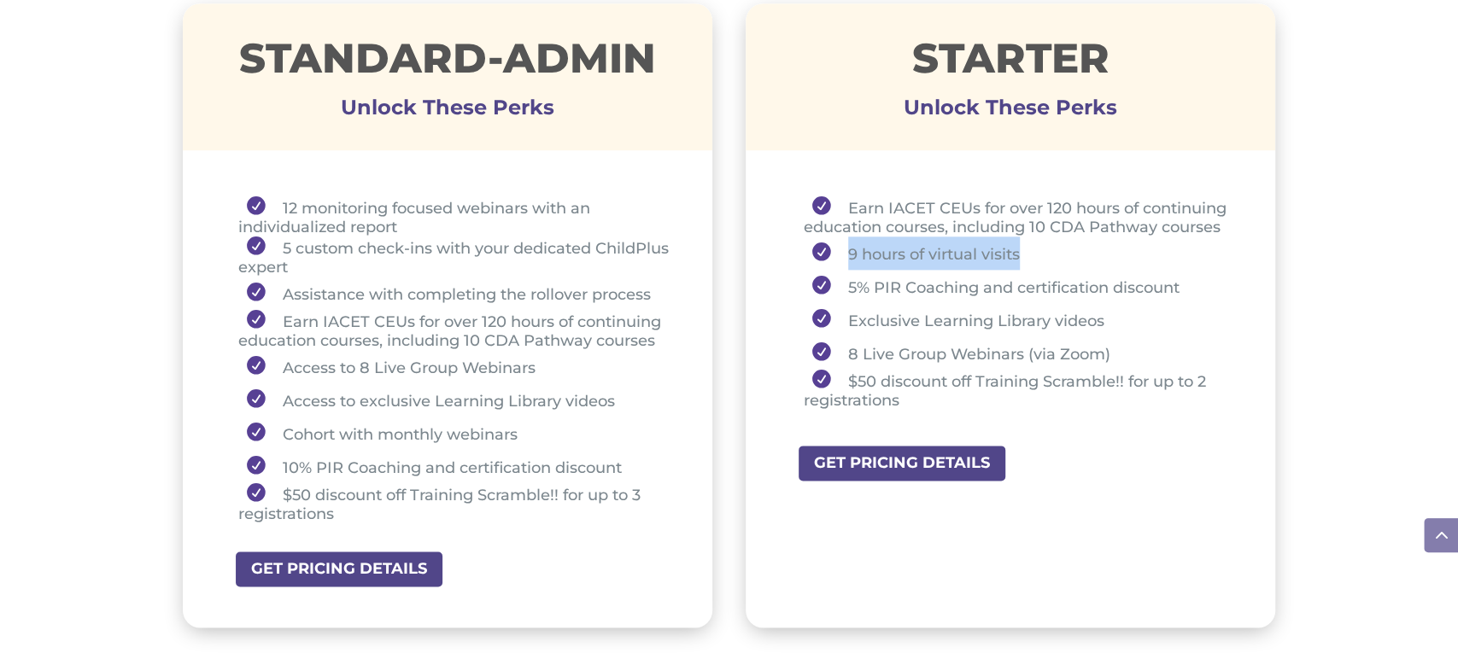
drag, startPoint x: 838, startPoint y: 254, endPoint x: 1039, endPoint y: 251, distance: 200.8
click at [1039, 251] on li "9 hours of virtual visits" at bounding box center [1019, 253] width 430 height 33
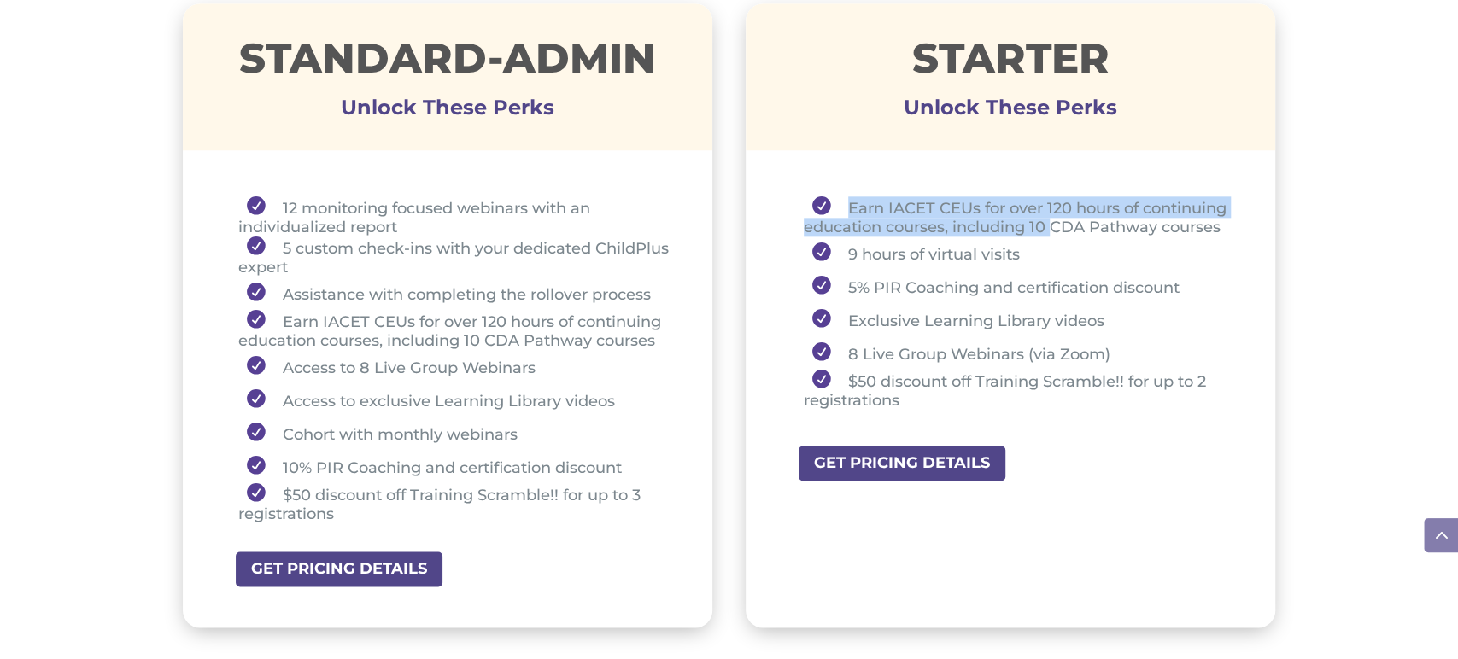
drag, startPoint x: 838, startPoint y: 203, endPoint x: 1054, endPoint y: 231, distance: 217.8
click at [1054, 231] on li "Earn IACET CEUs for over 120 hours of continuing education courses, including 1…" at bounding box center [1019, 216] width 430 height 40
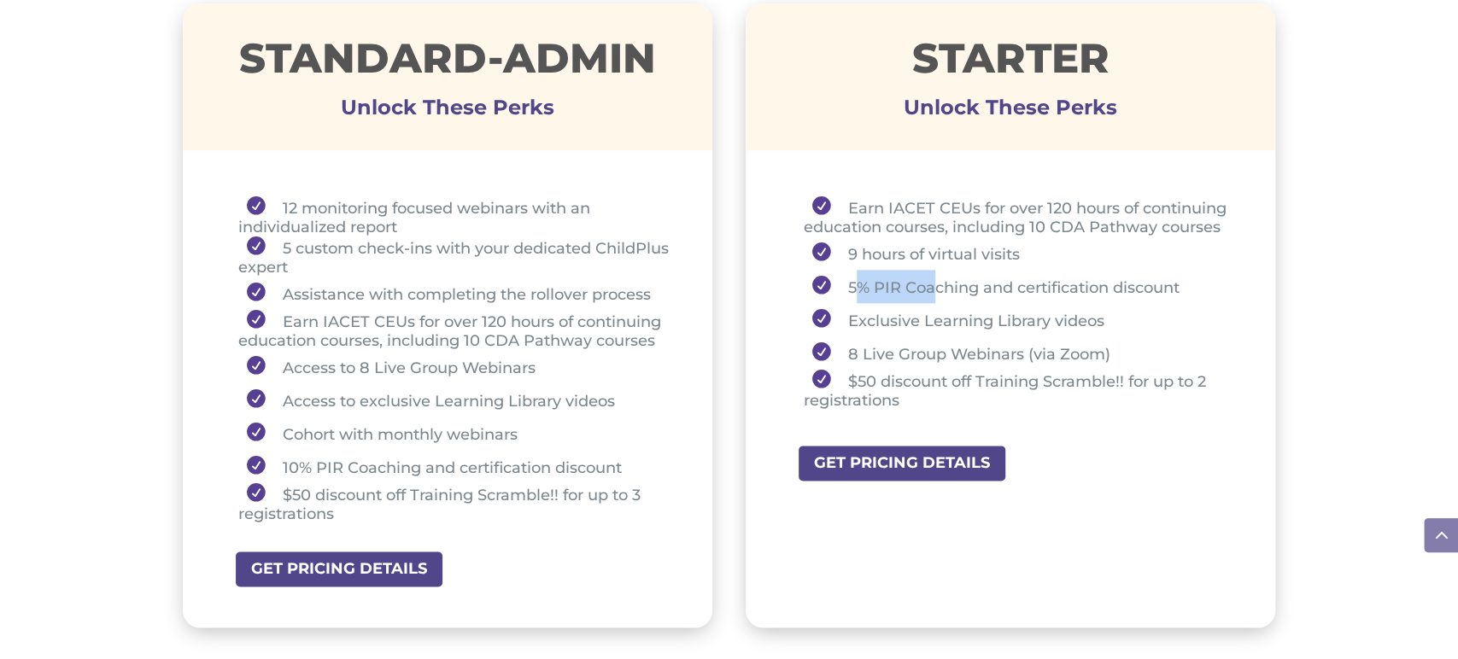
drag, startPoint x: 865, startPoint y: 281, endPoint x: 936, endPoint y: 284, distance: 70.9
click at [936, 284] on li "5% PIR Coaching and certification discount" at bounding box center [1019, 286] width 430 height 33
click at [854, 285] on li "5% PIR Coaching and certification discount" at bounding box center [1019, 286] width 430 height 33
drag, startPoint x: 847, startPoint y: 286, endPoint x: 1182, endPoint y: 283, distance: 334.9
click at [1182, 283] on li "5% PIR Coaching and certification discount" at bounding box center [1019, 286] width 430 height 33
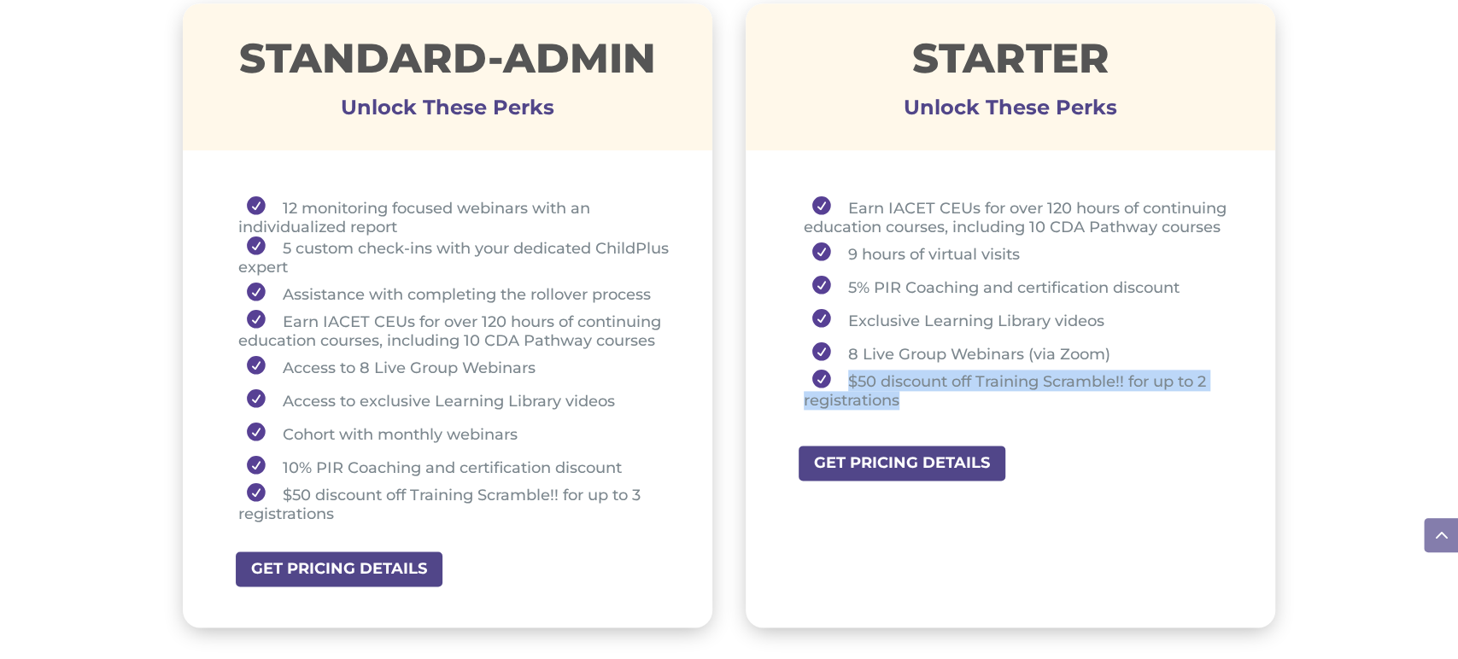
drag, startPoint x: 848, startPoint y: 379, endPoint x: 909, endPoint y: 396, distance: 63.0
click at [909, 396] on li "$50 discount off Training Scramble!! for up to 2 registrations" at bounding box center [1019, 390] width 430 height 40
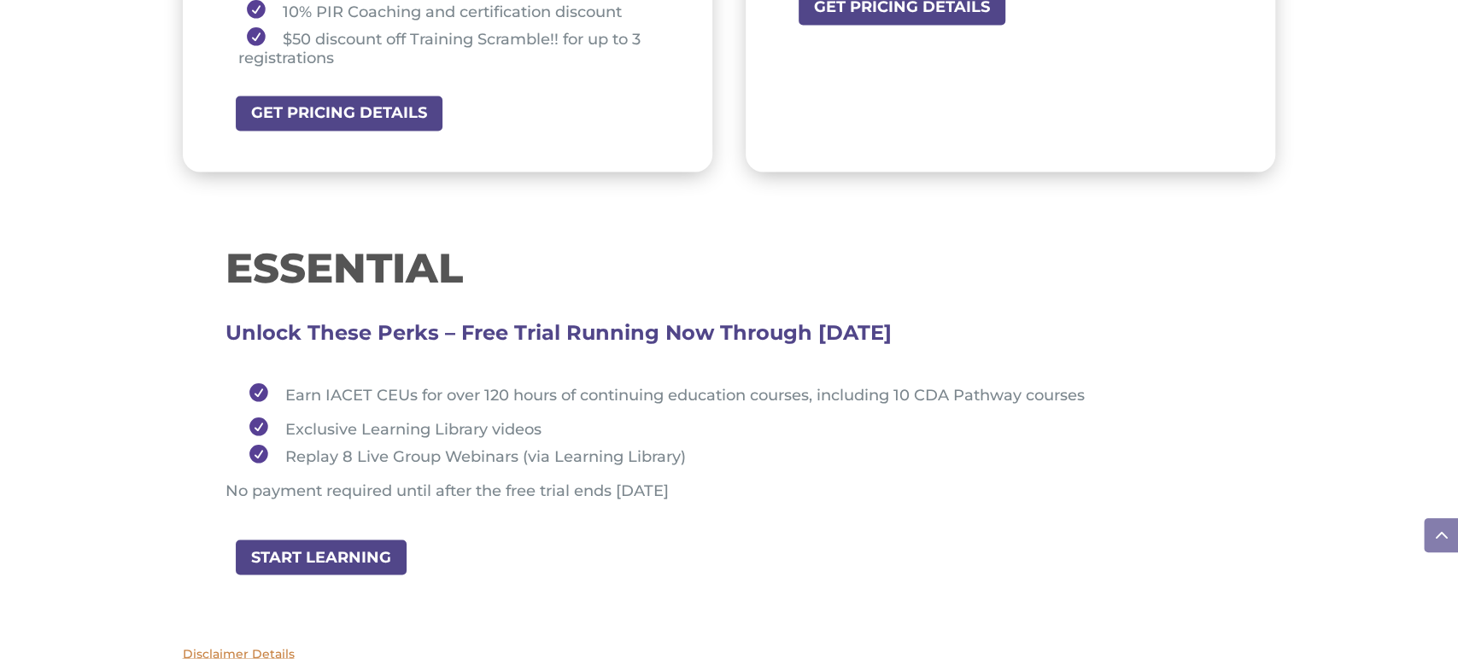
scroll to position [1754, 0]
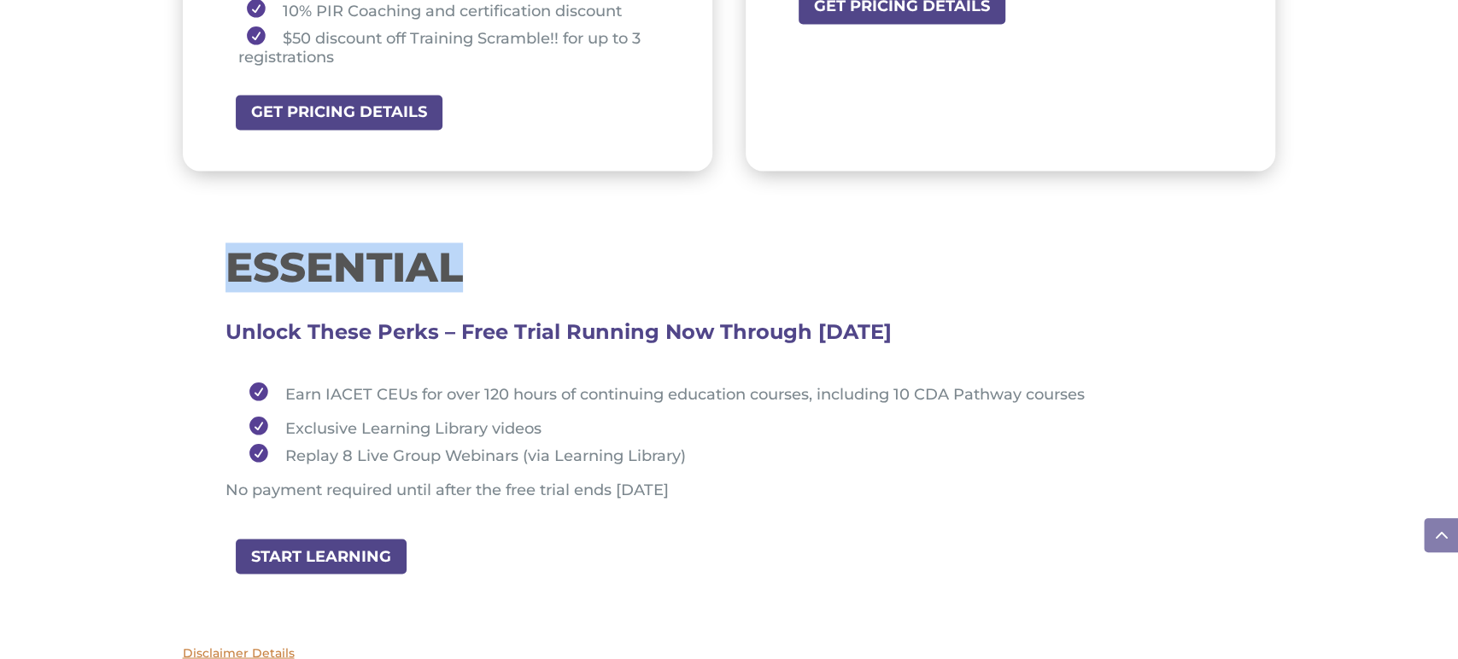
drag, startPoint x: 220, startPoint y: 265, endPoint x: 491, endPoint y: 267, distance: 271.7
click at [491, 267] on div "ESSENTIAL Unlock These Perks – Free Trial Running Now Through August 31, 2025 E…" at bounding box center [729, 376] width 1093 height 319
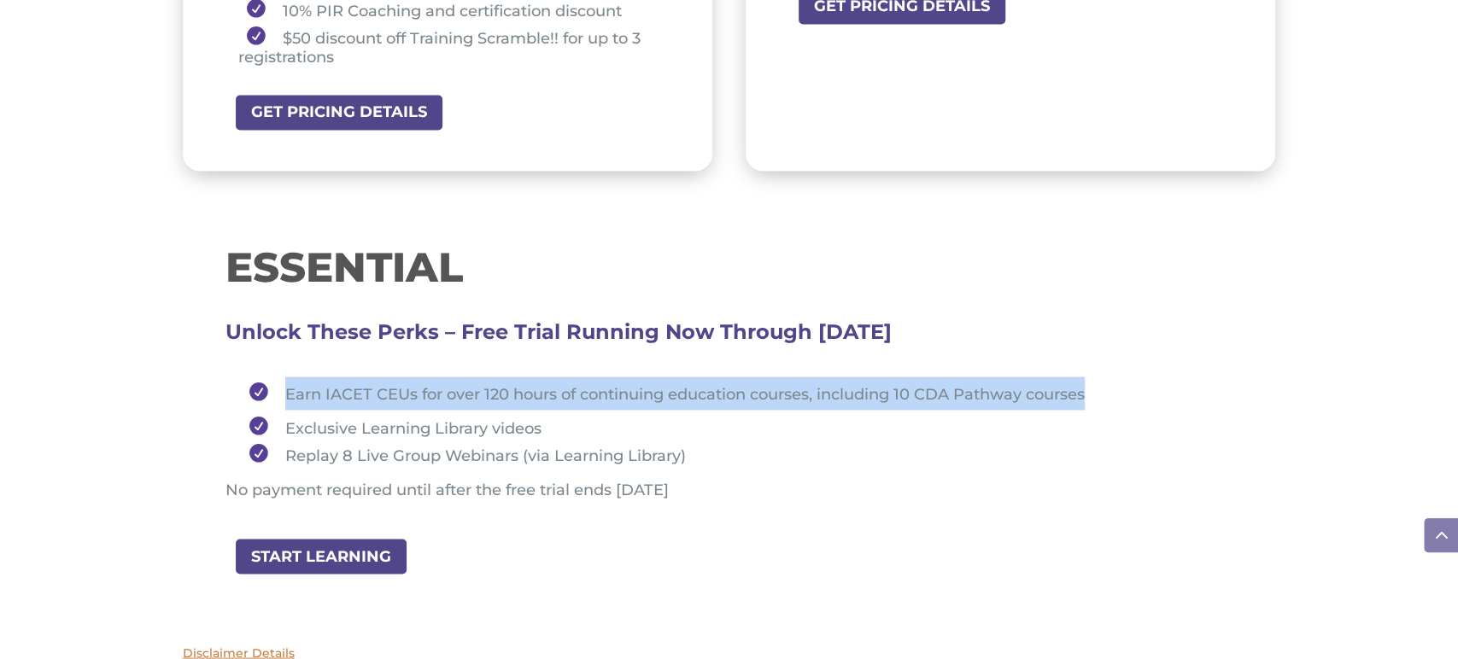
drag, startPoint x: 272, startPoint y: 384, endPoint x: 1107, endPoint y: 378, distance: 834.6
click at [1107, 378] on li "Earn IACET CEUs for over 120 hours of continuing education courses, including 1…" at bounding box center [737, 393] width 993 height 33
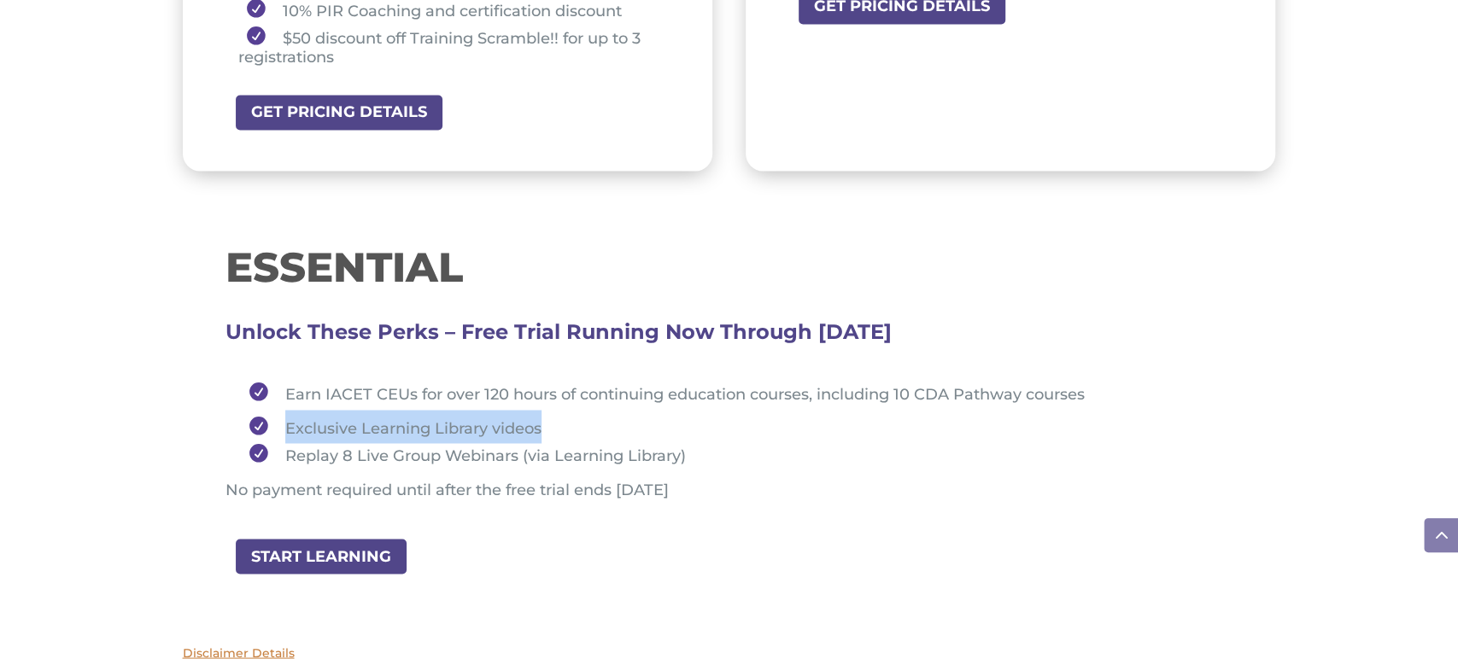
drag, startPoint x: 288, startPoint y: 423, endPoint x: 581, endPoint y: 422, distance: 293.0
click at [577, 422] on li "Exclusive Learning Library videos" at bounding box center [737, 426] width 993 height 33
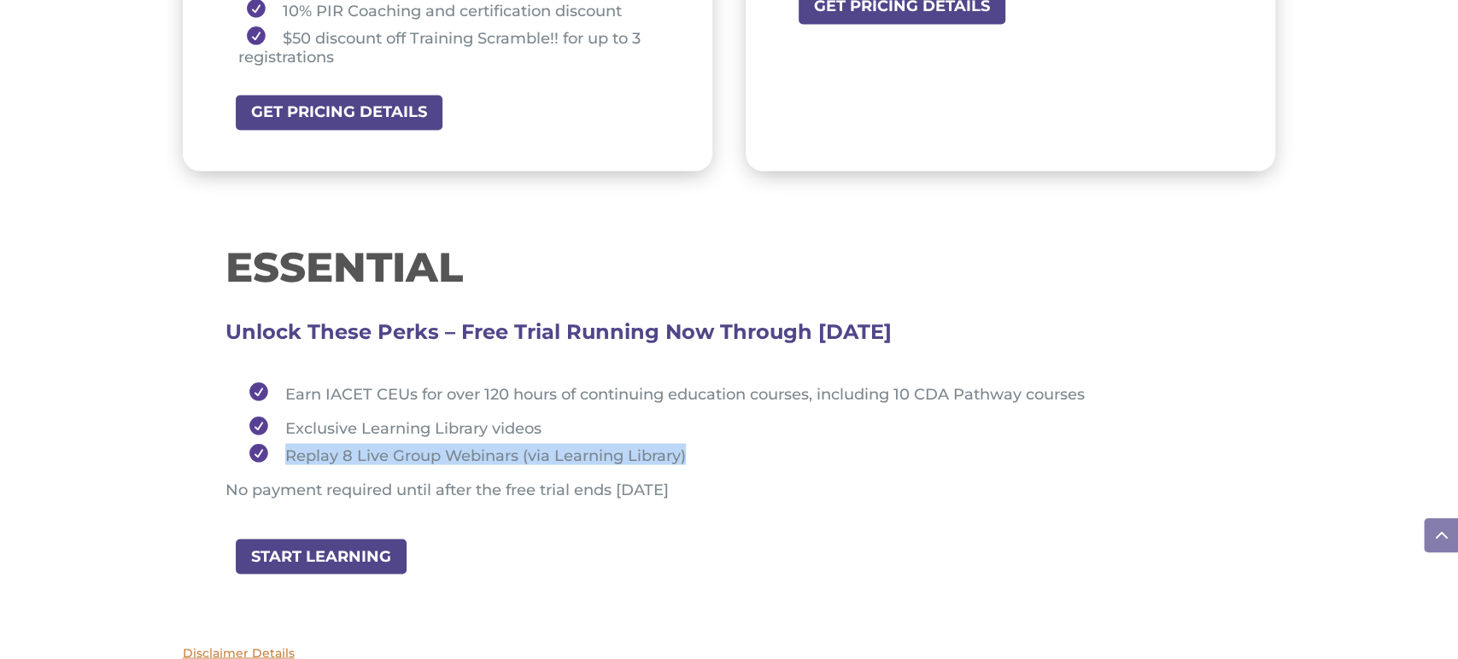
drag, startPoint x: 282, startPoint y: 451, endPoint x: 683, endPoint y: 456, distance: 401.5
click at [683, 456] on li "Replay 8 Live Group Webinars (via Learning Library)" at bounding box center [737, 453] width 993 height 21
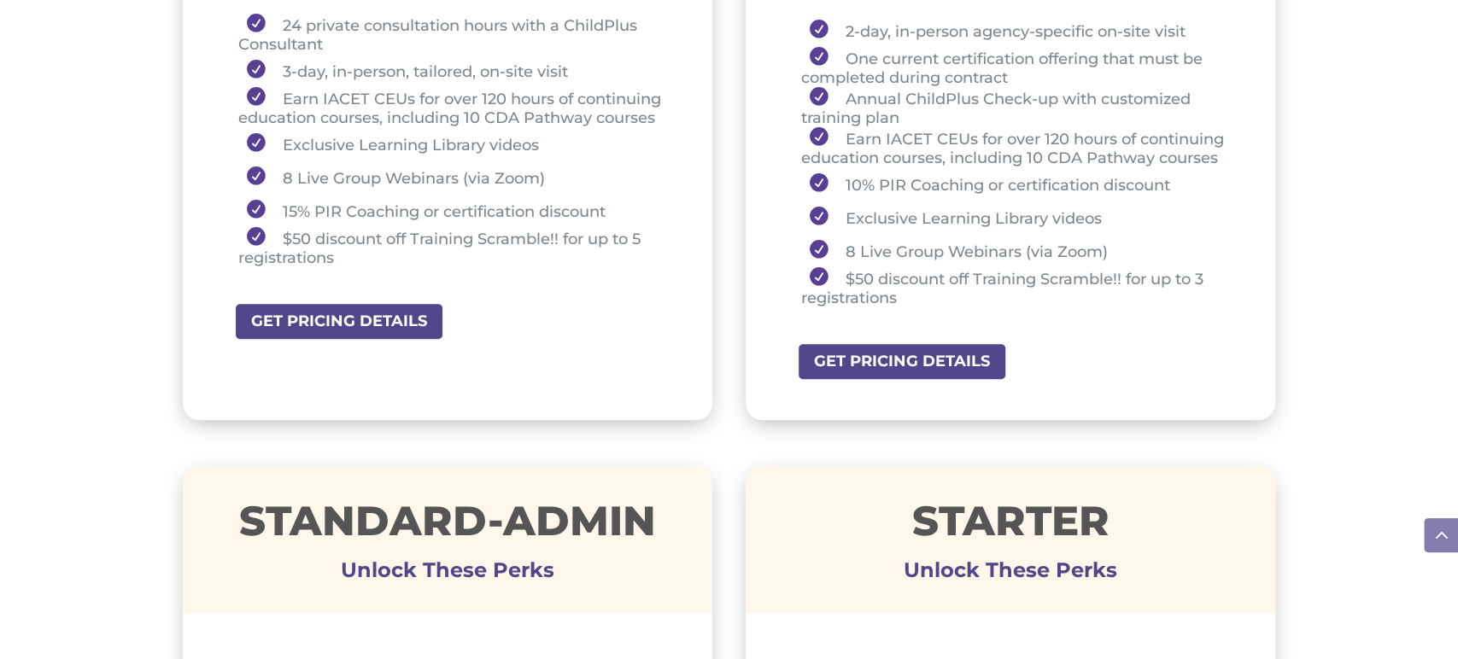
scroll to position [834, 0]
drag, startPoint x: 287, startPoint y: 174, endPoint x: 407, endPoint y: 173, distance: 119.6
click at [407, 173] on li "8 Live Group Webinars (via Zoom)" at bounding box center [454, 177] width 432 height 33
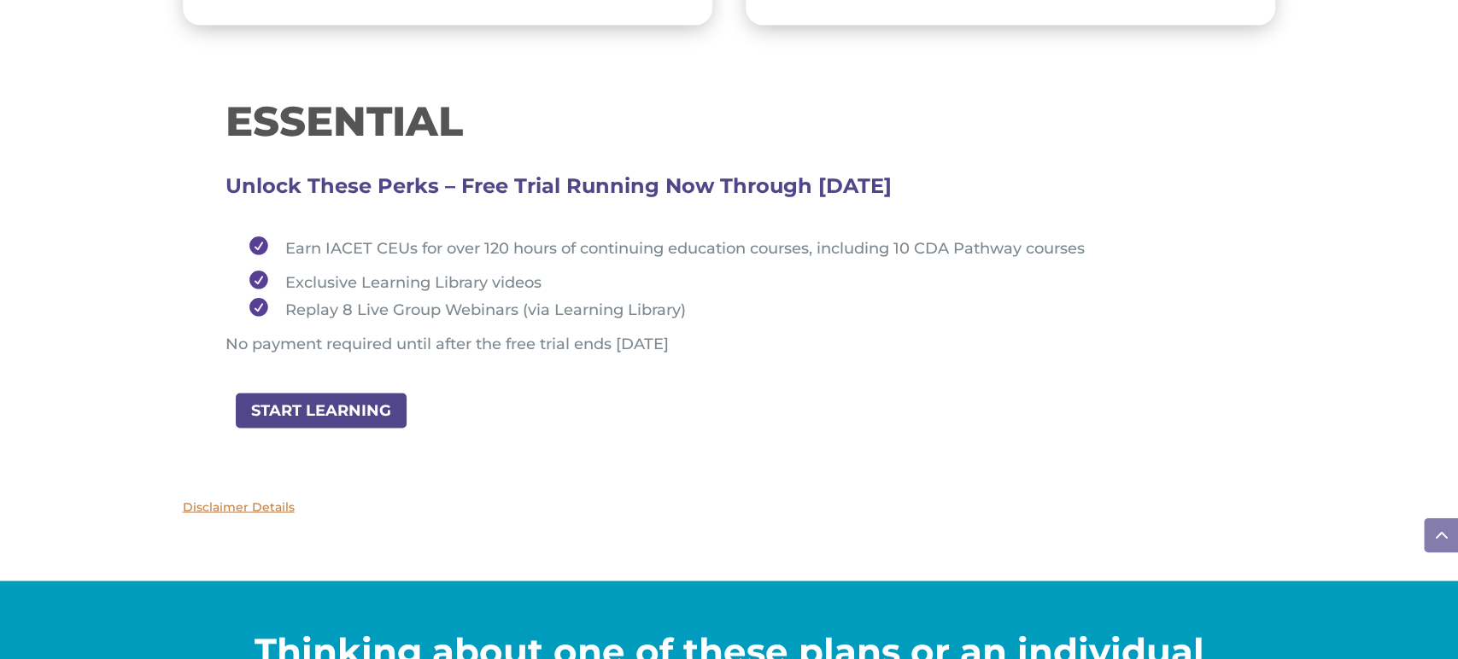
scroll to position [1901, 0]
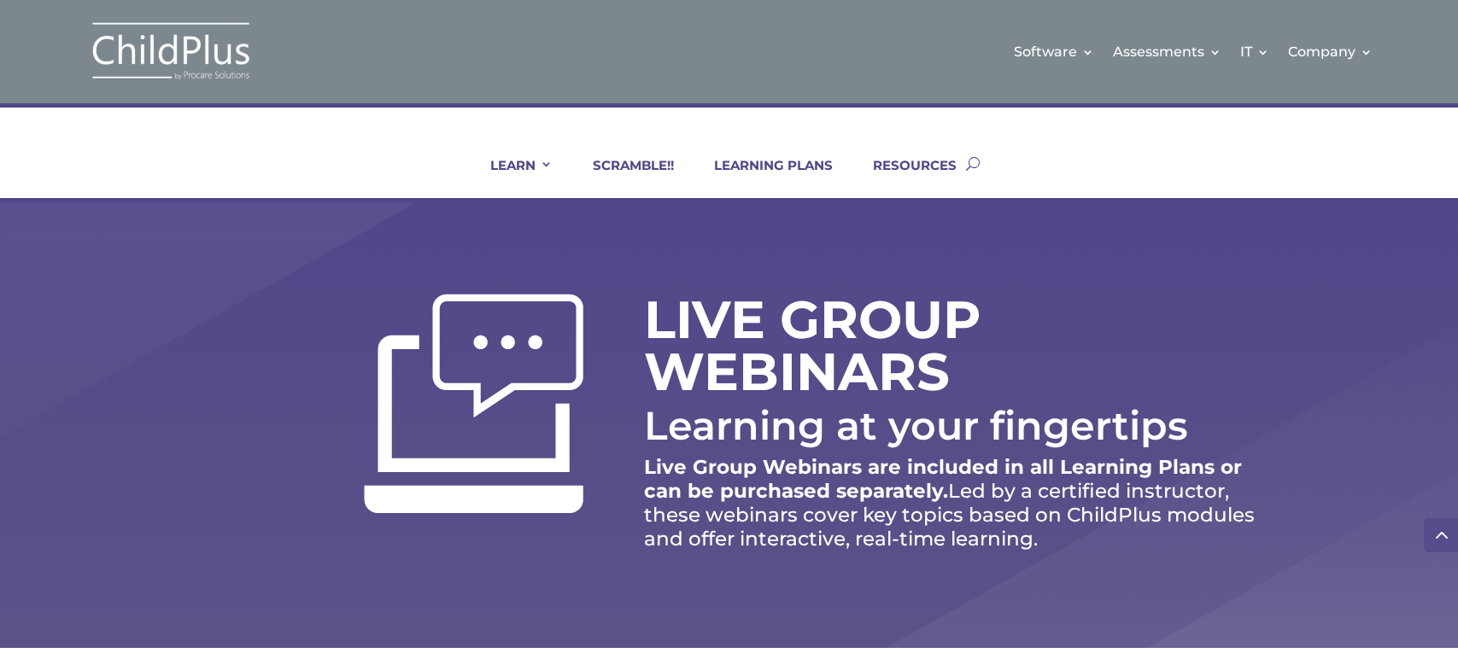
scroll to position [1472, 0]
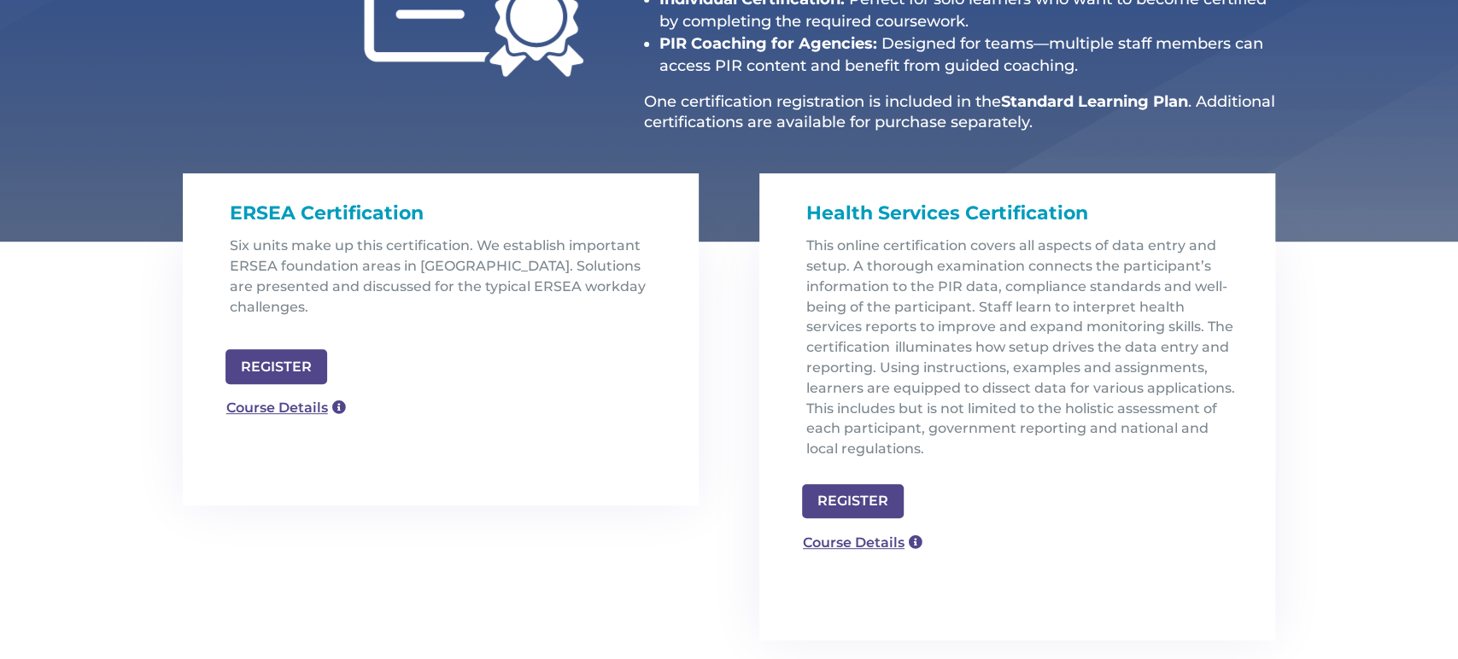
scroll to position [466, 0]
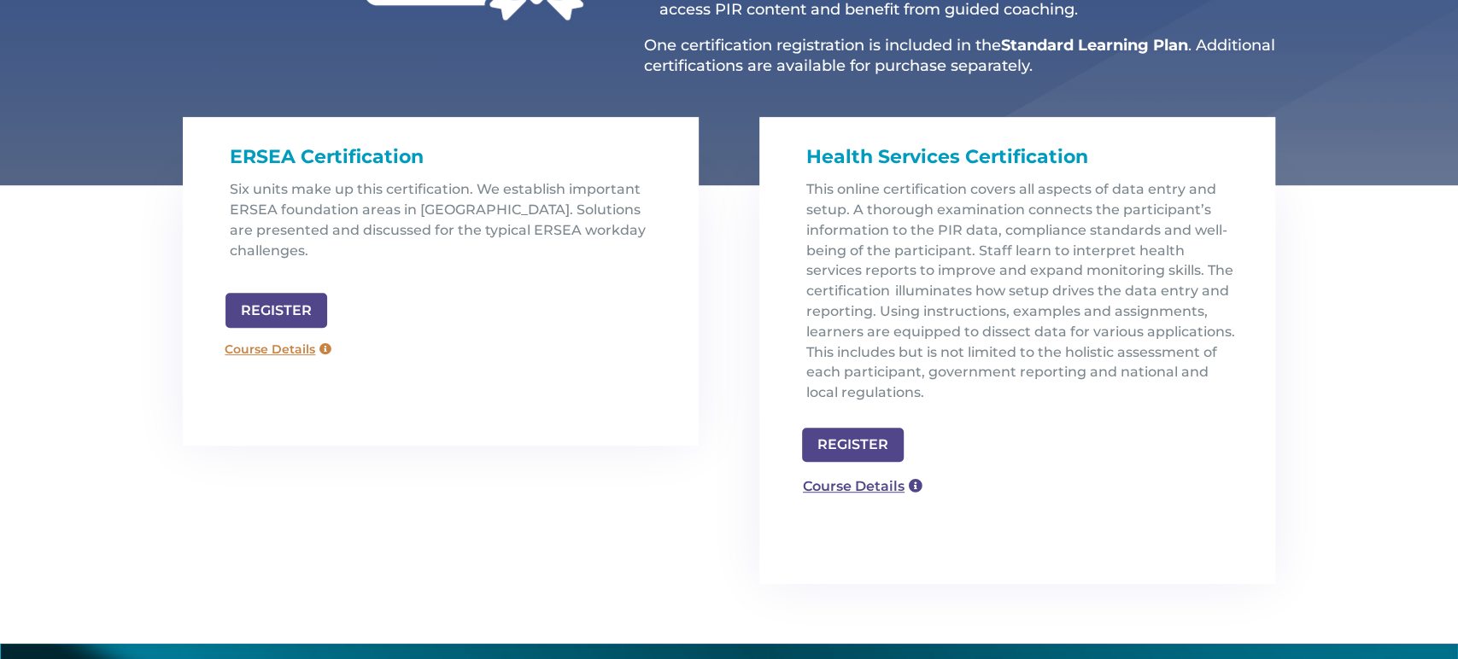
click at [281, 337] on link "Course Details" at bounding box center [278, 350] width 123 height 27
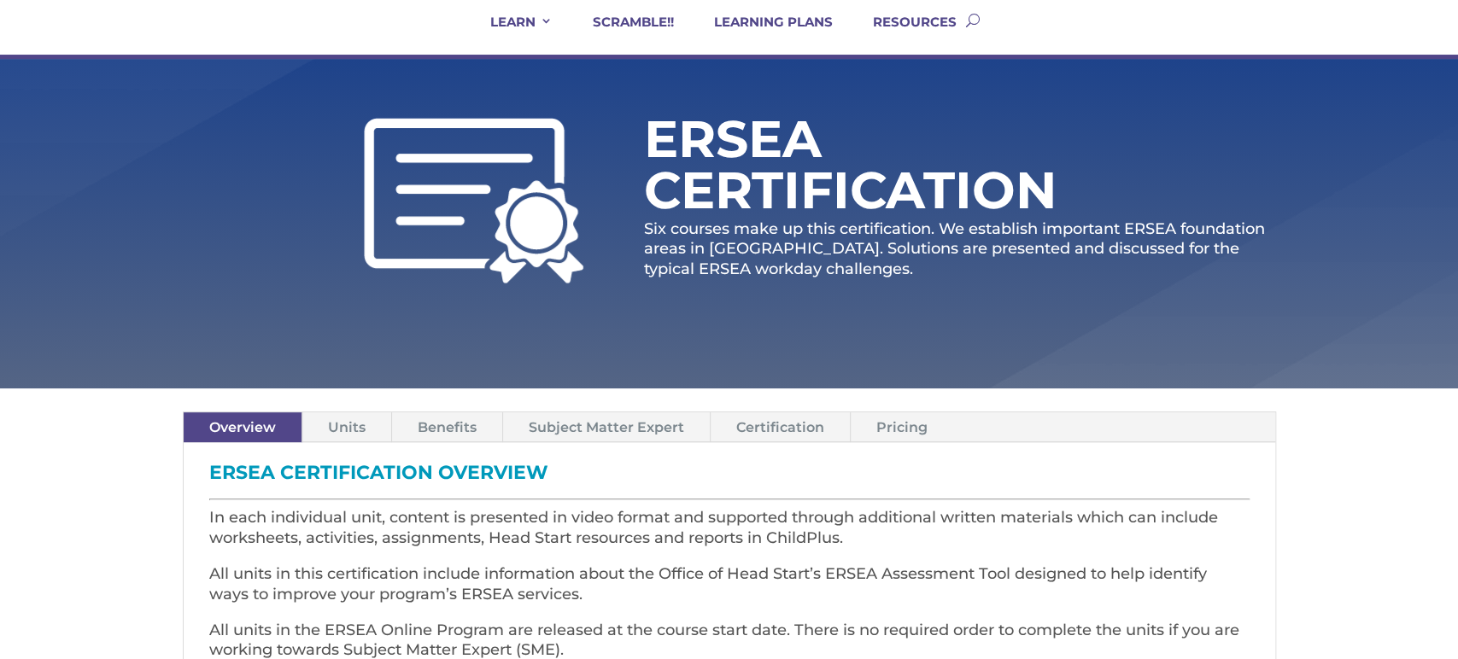
scroll to position [151, 0]
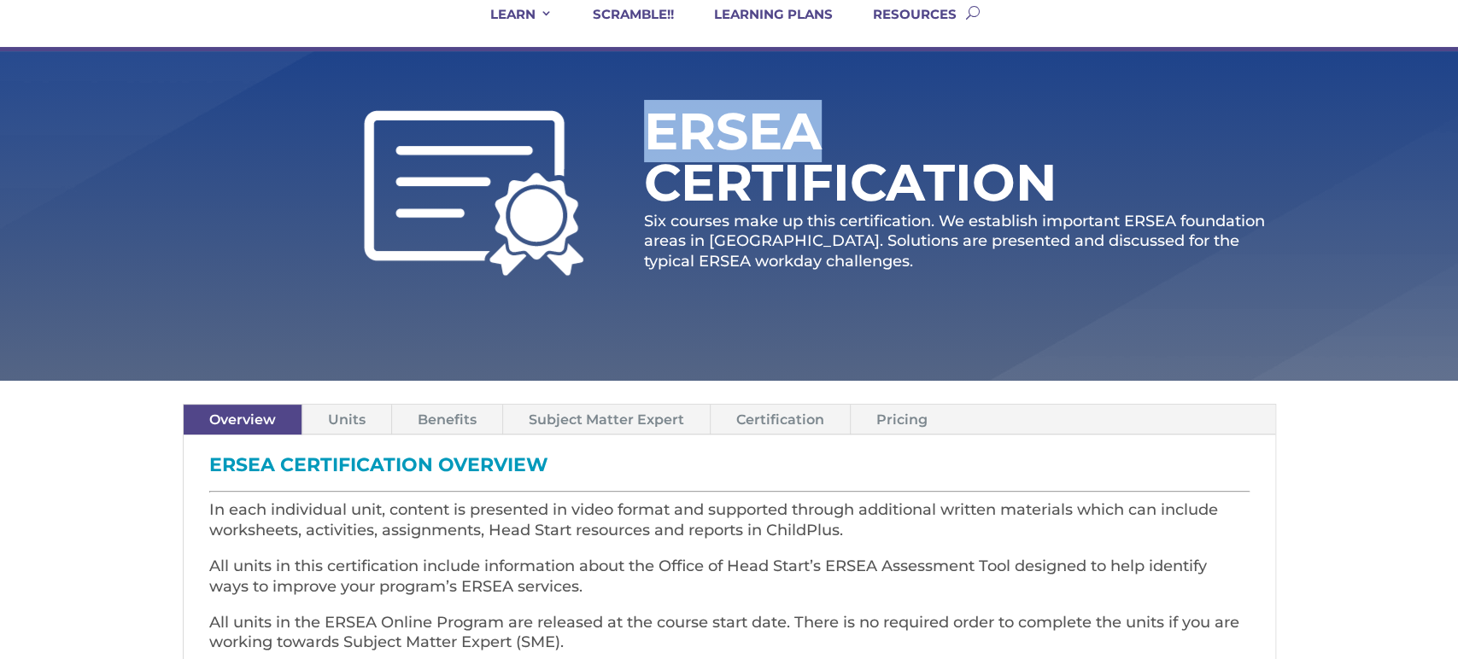
drag, startPoint x: 861, startPoint y: 138, endPoint x: 654, endPoint y: 136, distance: 206.7
click at [654, 136] on h1 "ERSEA Certification" at bounding box center [870, 161] width 453 height 111
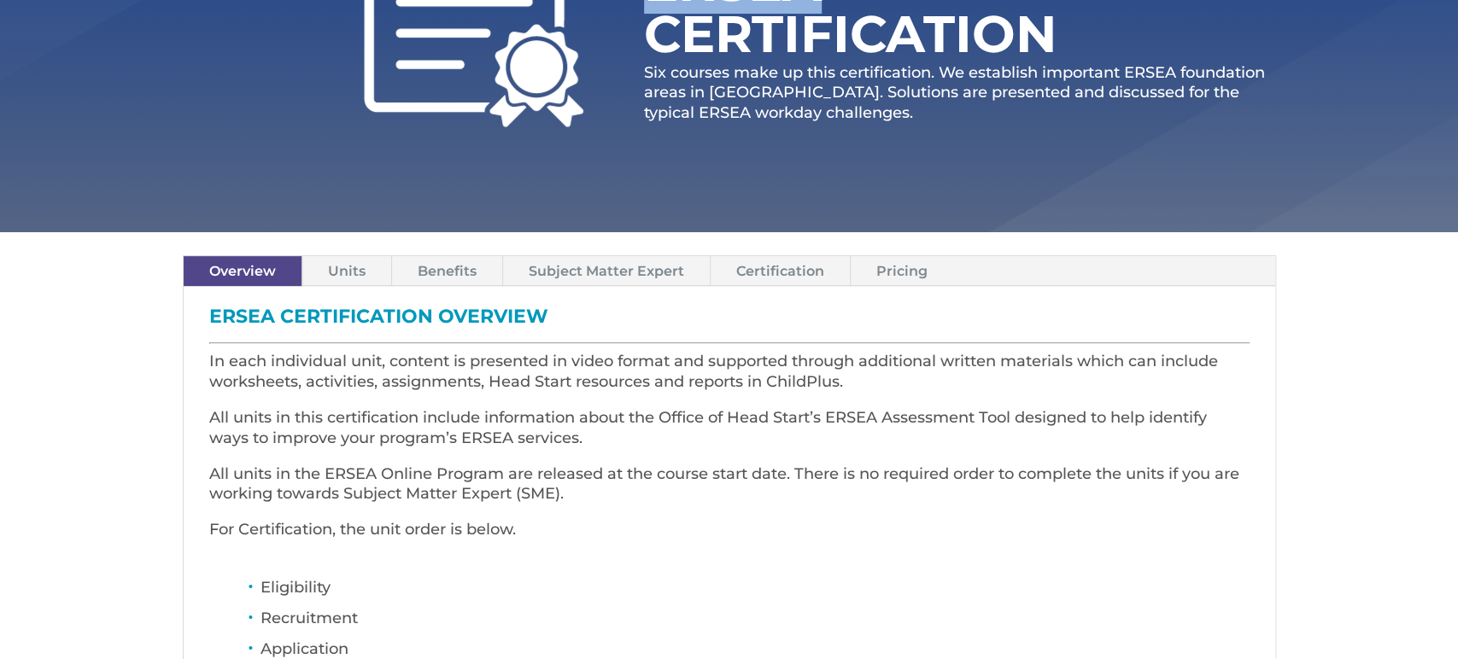
scroll to position [304, 0]
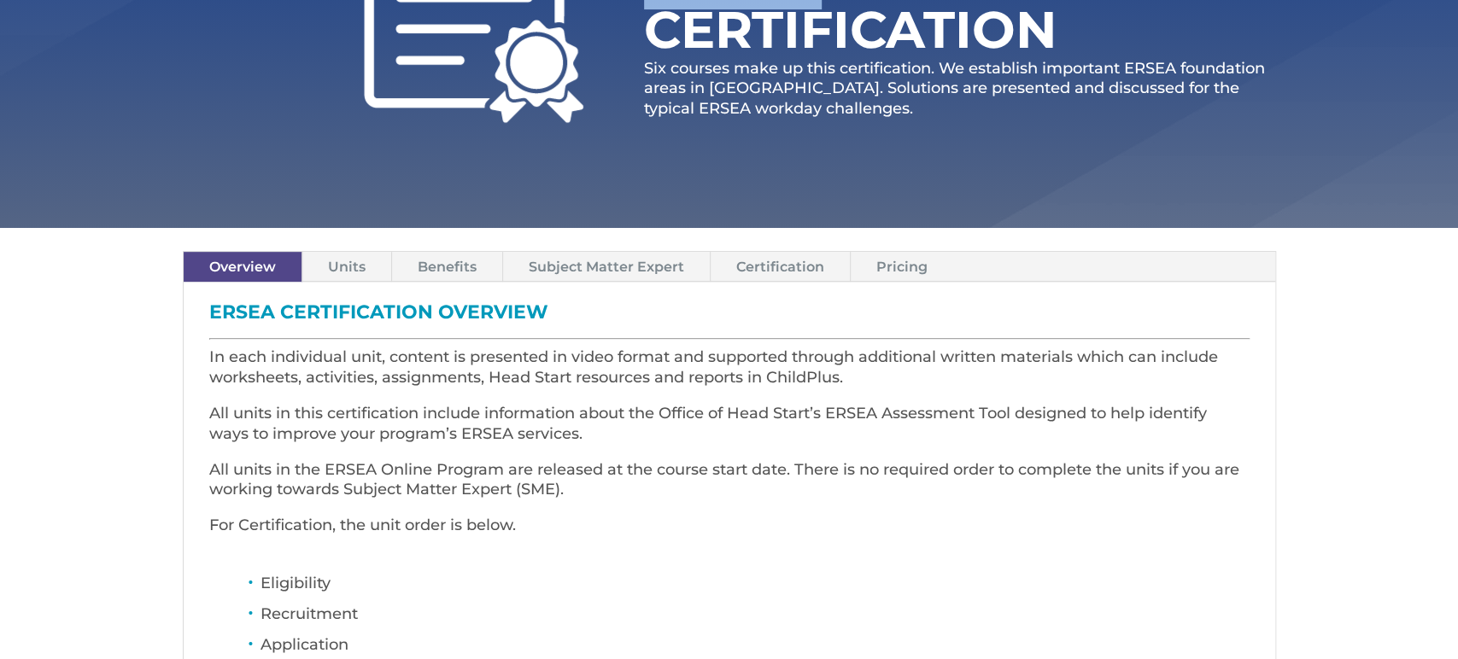
click at [336, 265] on link "Units" at bounding box center [346, 267] width 89 height 30
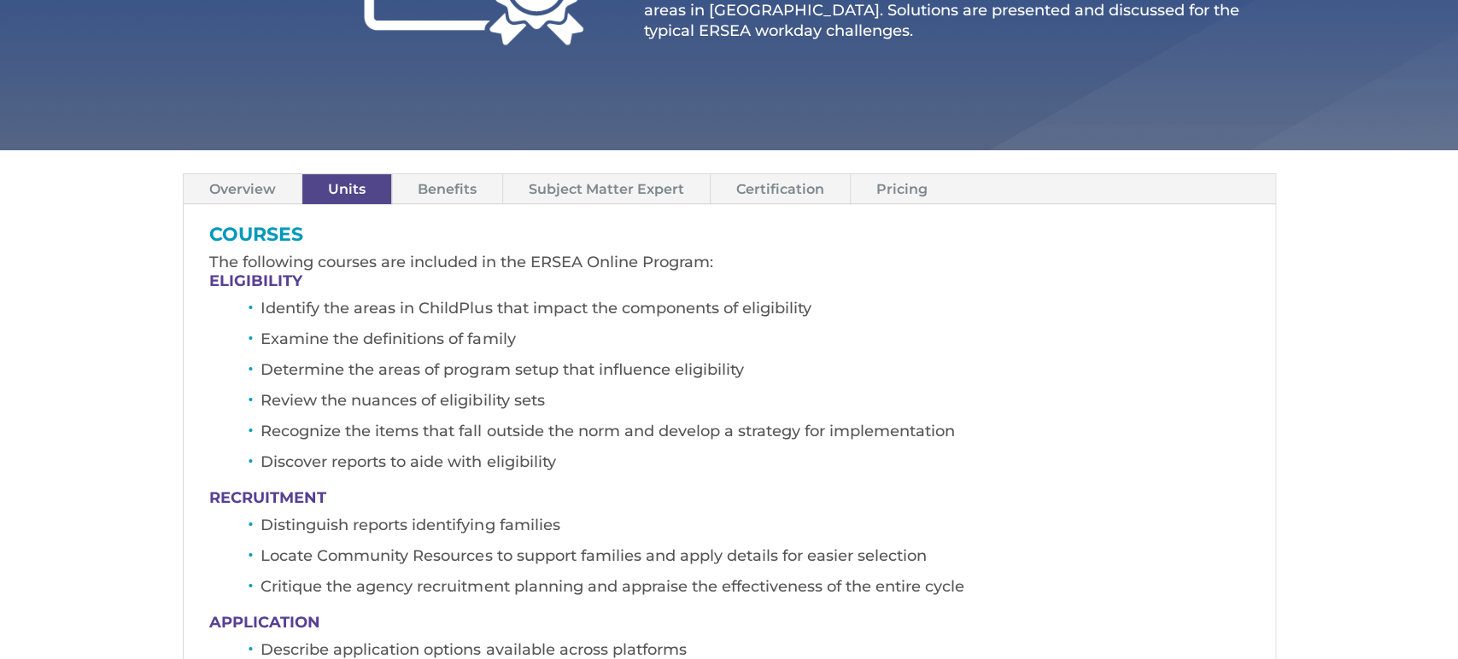
scroll to position [381, 0]
click at [677, 189] on link "Subject Matter Expert" at bounding box center [606, 190] width 207 height 30
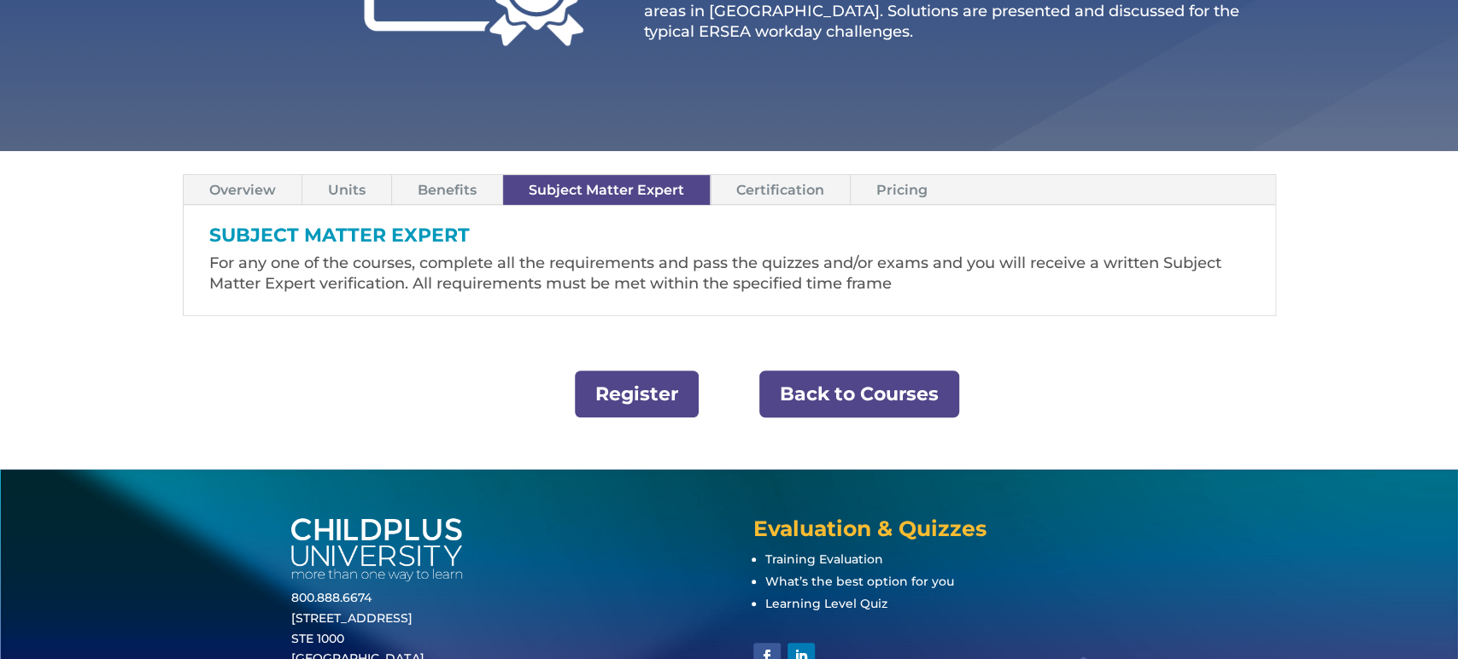
click at [757, 190] on link "Certification" at bounding box center [780, 190] width 139 height 30
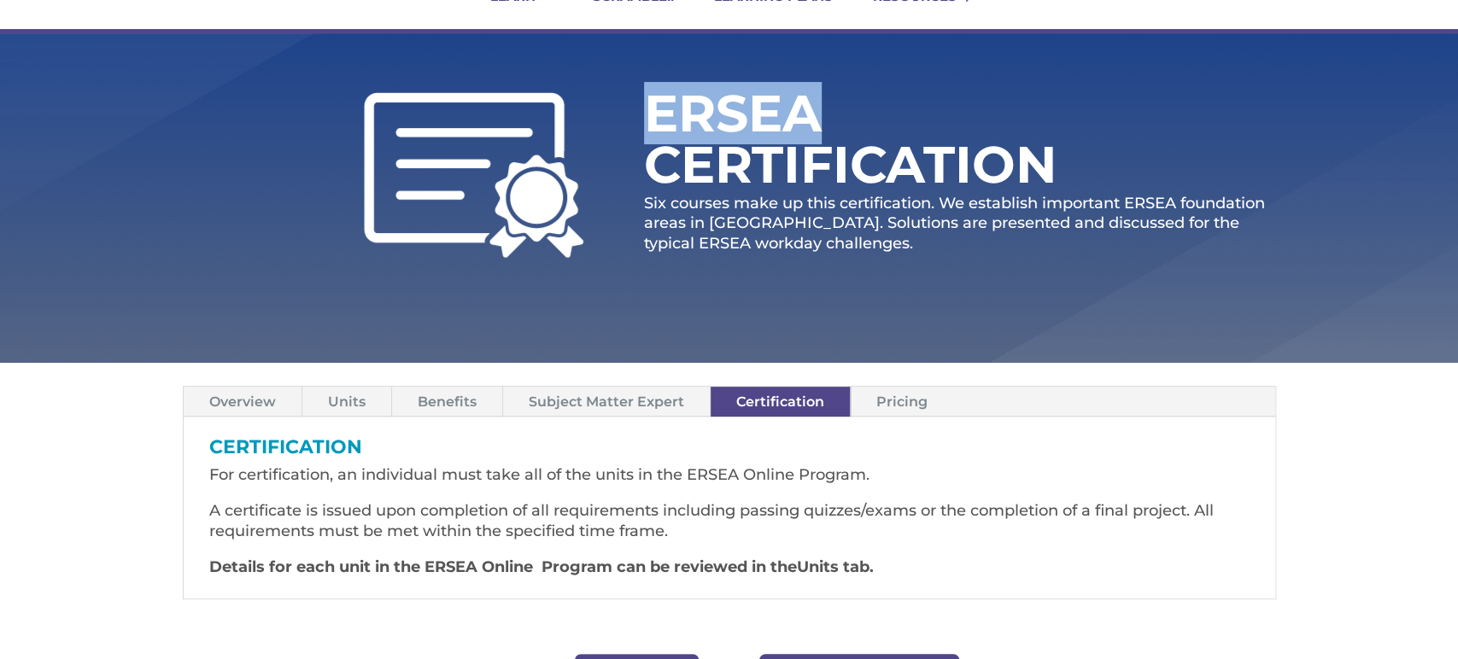
scroll to position [232, 0]
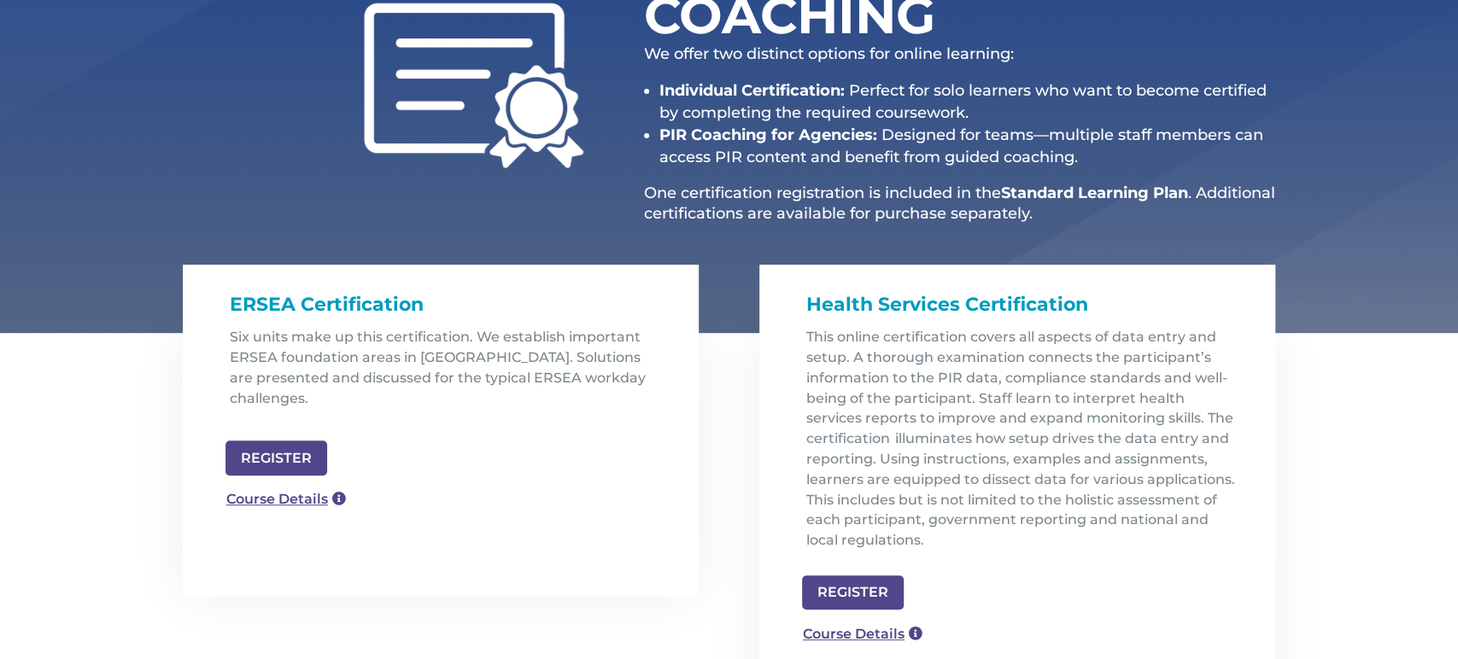
scroll to position [318, 0]
click at [285, 485] on link "Course Details" at bounding box center [278, 498] width 123 height 27
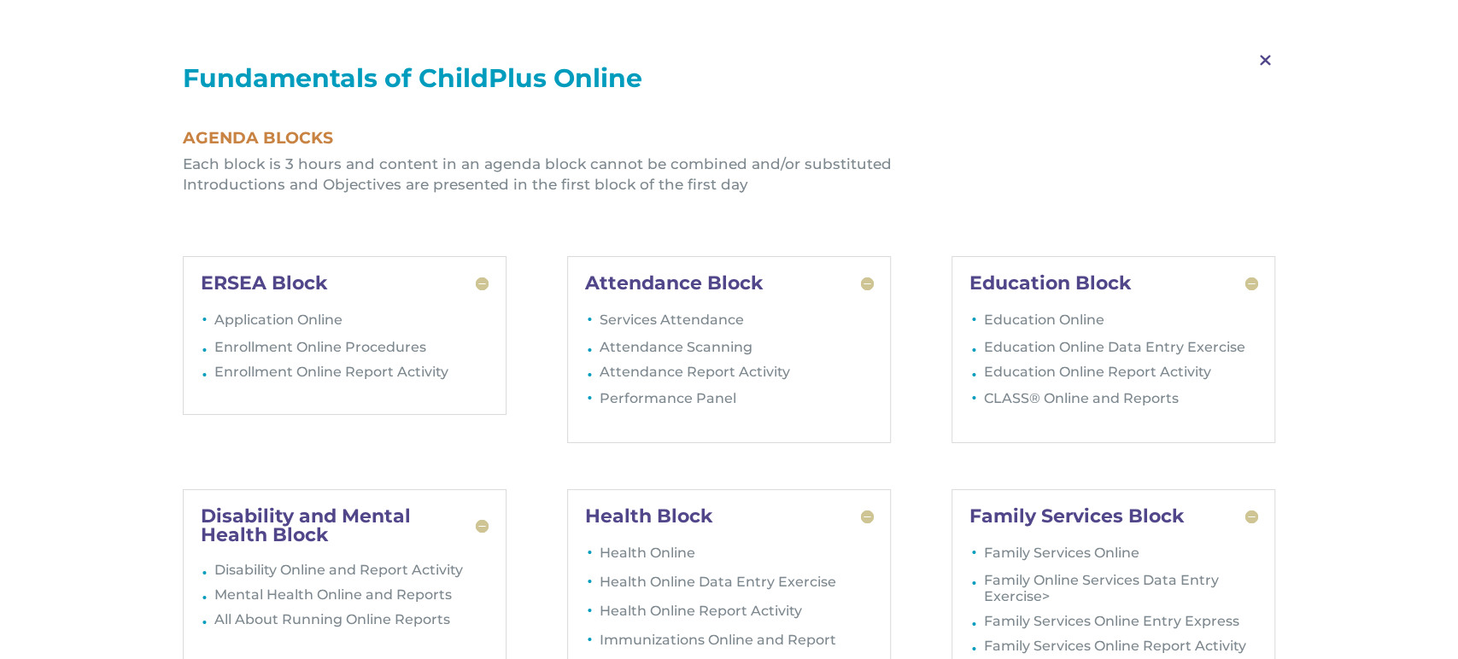
scroll to position [1941, 0]
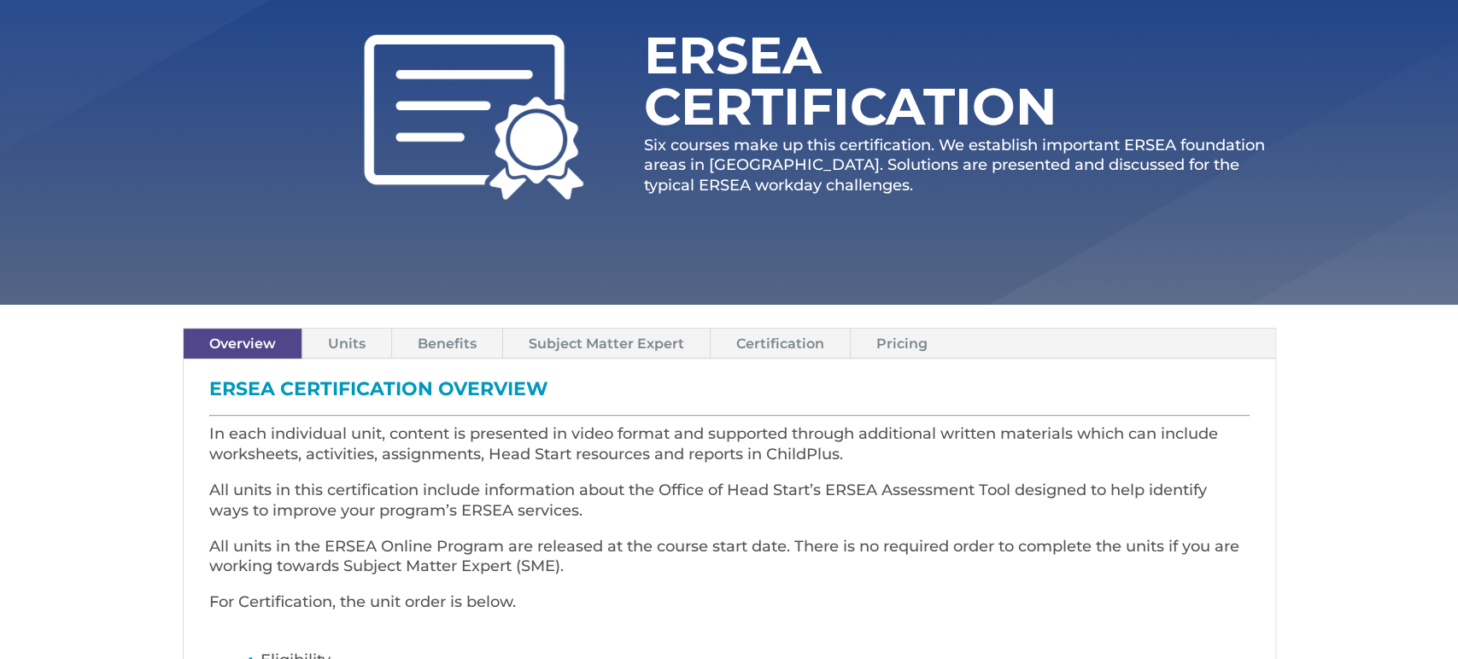
scroll to position [228, 0]
click at [902, 342] on link "Pricing" at bounding box center [902, 343] width 103 height 30
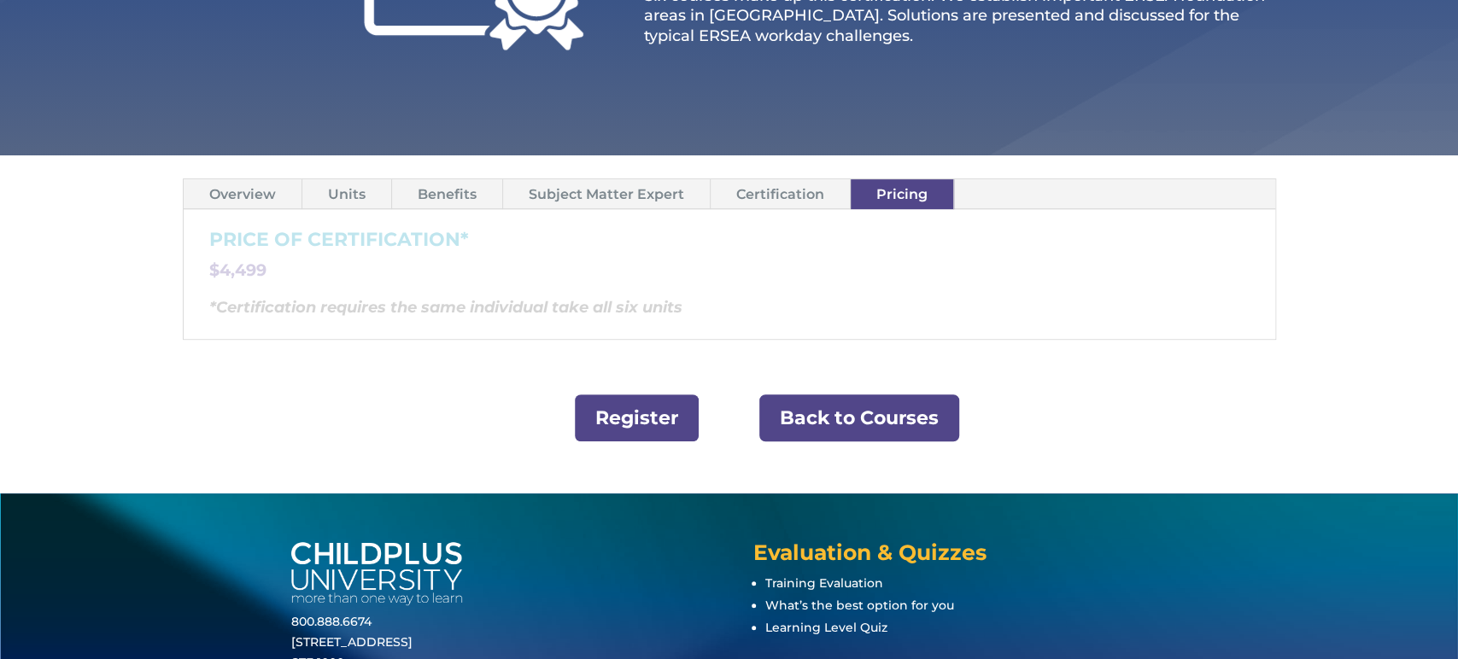
scroll to position [382, 0]
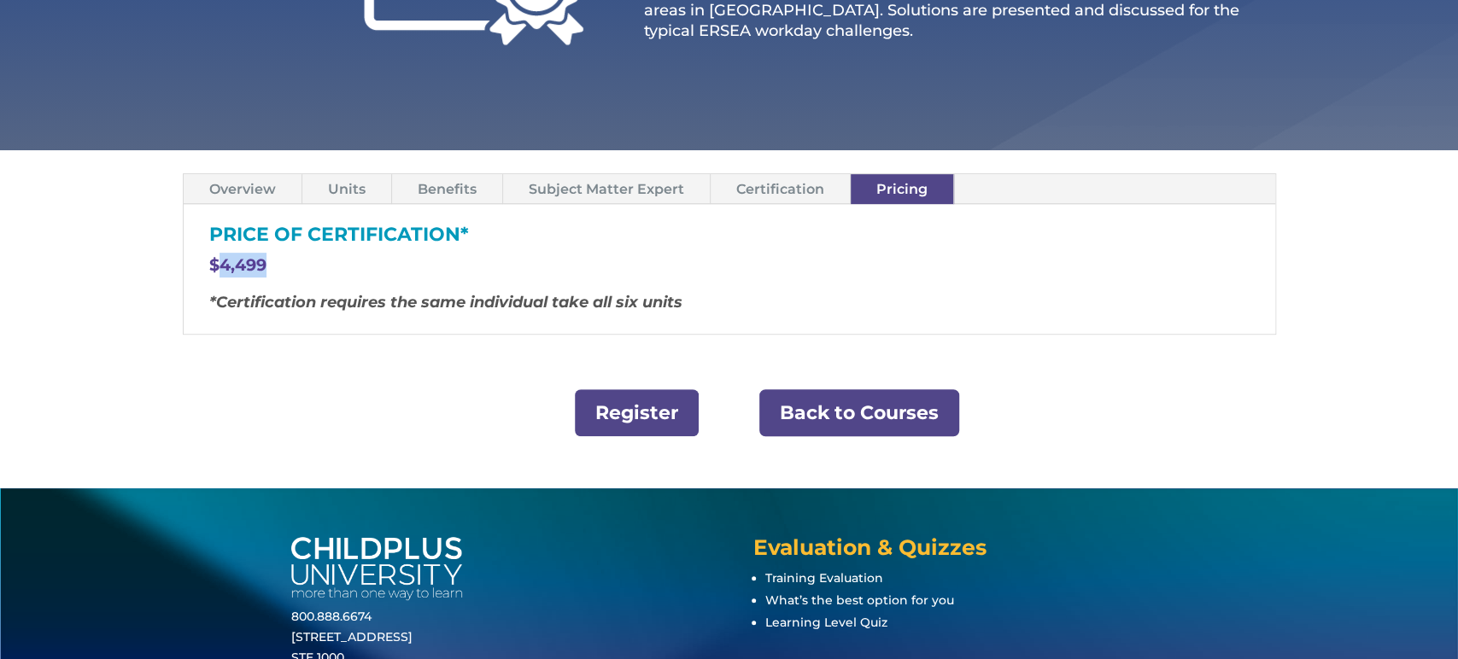
drag, startPoint x: 218, startPoint y: 271, endPoint x: 275, endPoint y: 270, distance: 57.2
click at [275, 270] on p "$4,499" at bounding box center [729, 273] width 1040 height 40
click at [870, 404] on link "Back to Courses" at bounding box center [859, 413] width 200 height 47
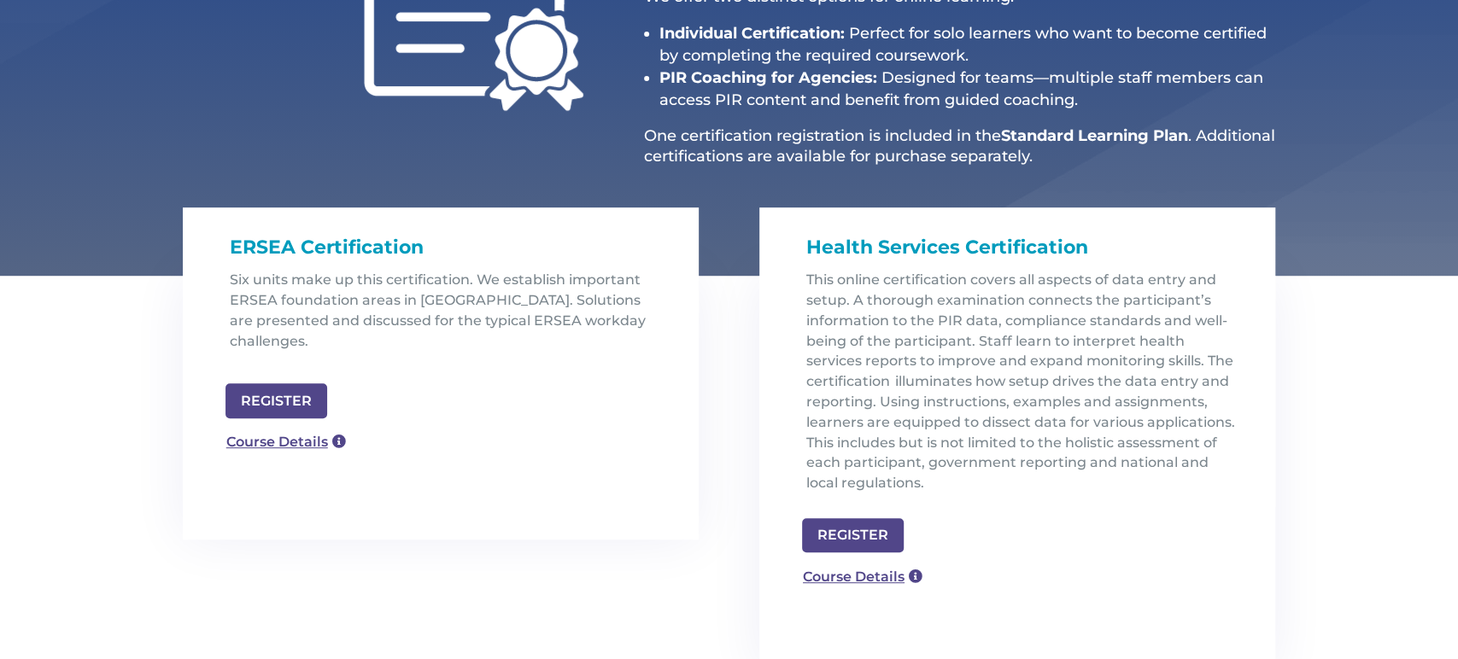
scroll to position [379, 0]
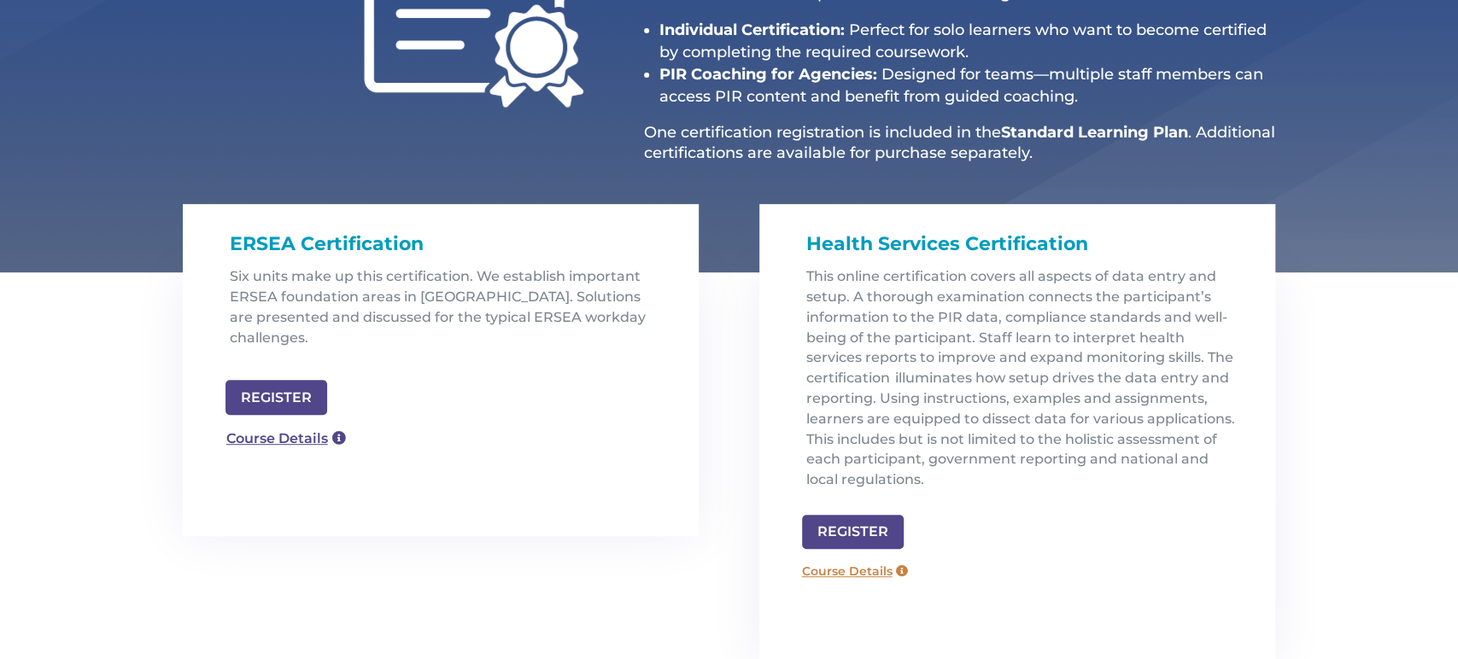
click at [858, 576] on link "Course Details" at bounding box center [855, 571] width 123 height 27
click at [853, 572] on link "Course Details" at bounding box center [855, 571] width 123 height 27
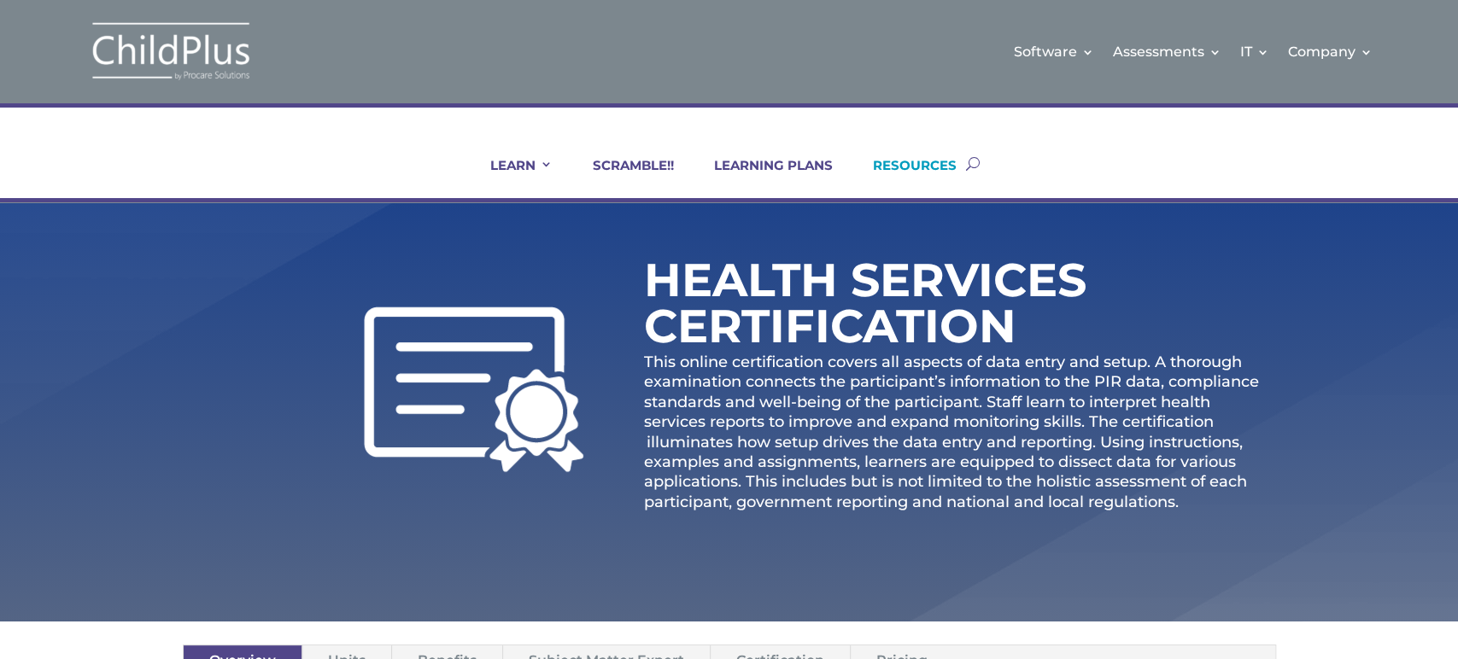
click at [921, 162] on link "RESOURCES" at bounding box center [904, 177] width 105 height 41
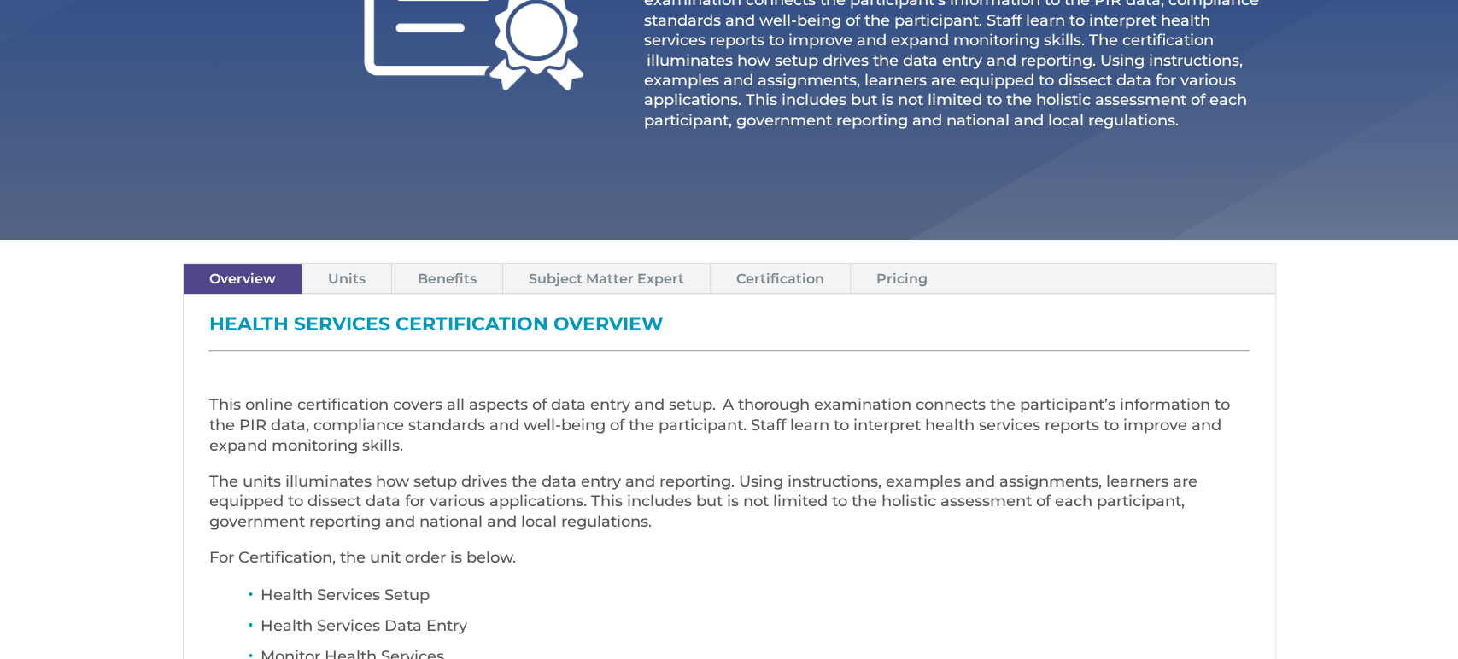
click at [889, 274] on link "Pricing" at bounding box center [902, 279] width 103 height 30
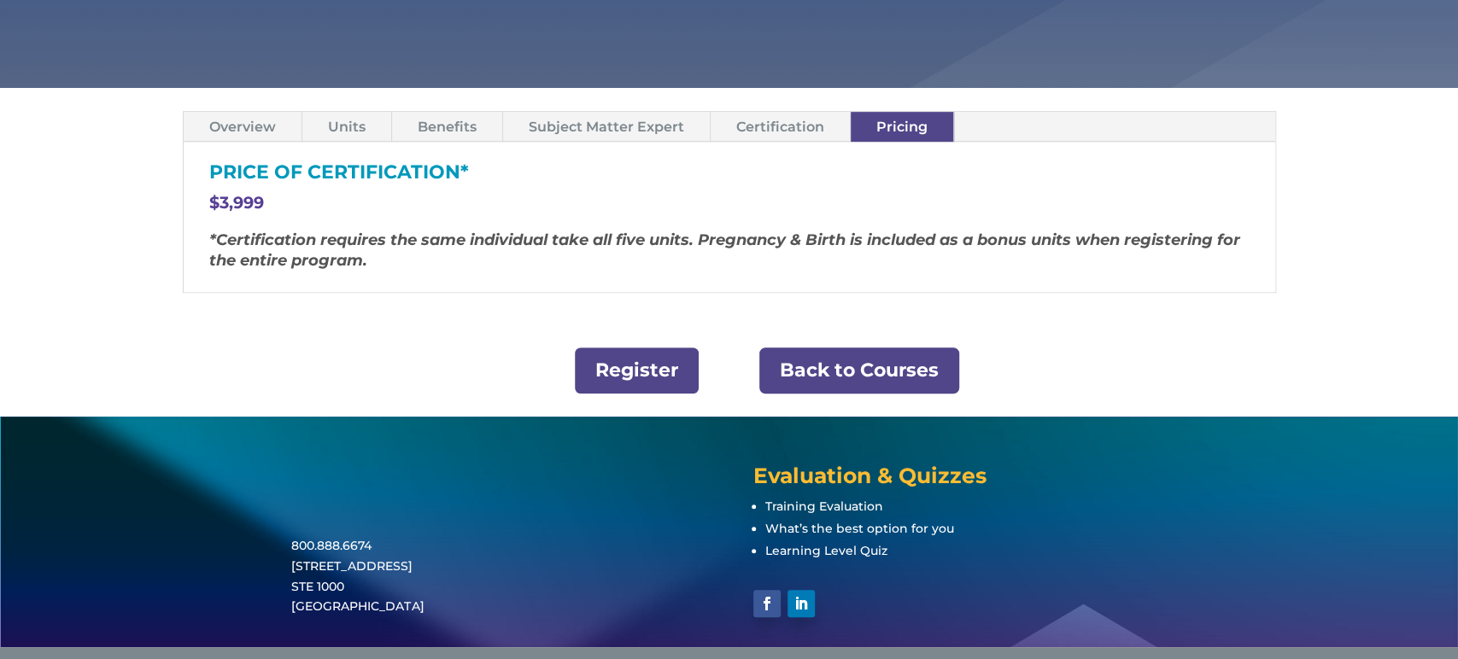
scroll to position [537, 0]
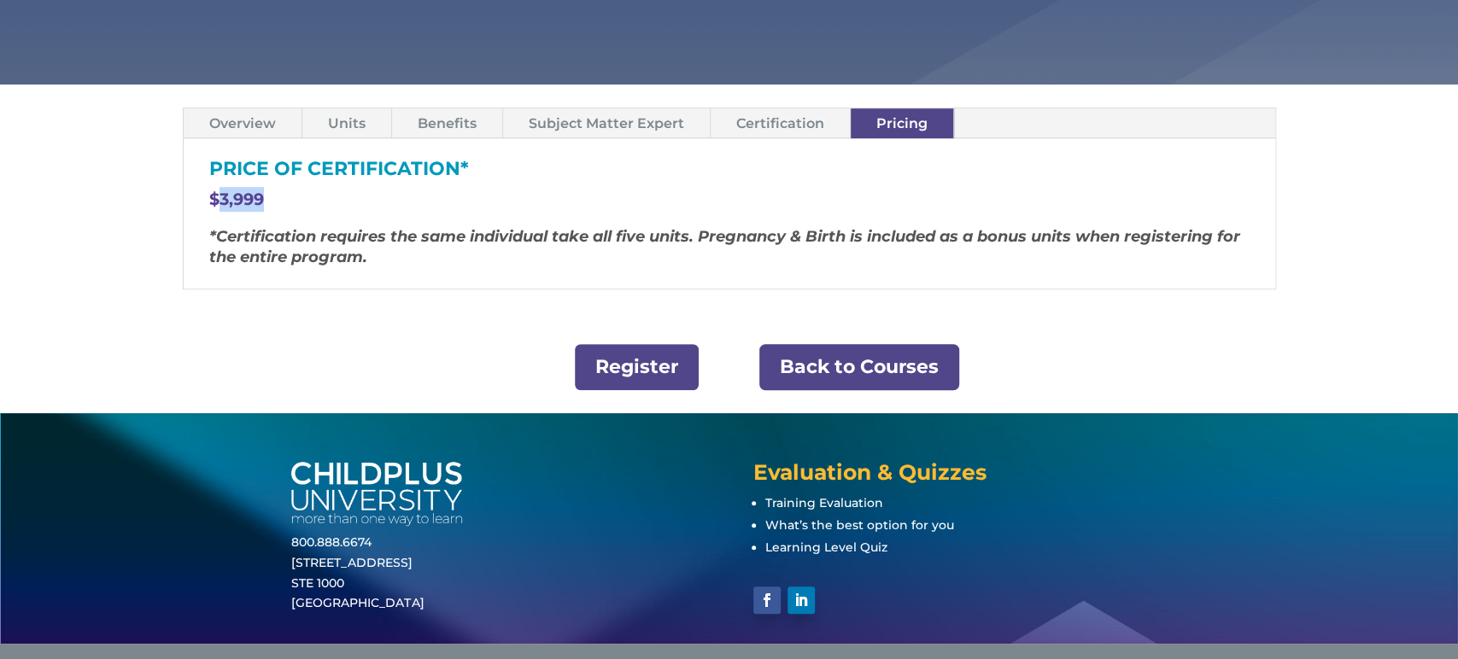
drag, startPoint x: 216, startPoint y: 194, endPoint x: 271, endPoint y: 196, distance: 54.7
click at [271, 196] on p "$3,999" at bounding box center [729, 207] width 1040 height 40
click at [864, 368] on link "Back to Courses" at bounding box center [859, 367] width 200 height 47
